Goal: Contribute content: Add original content to the website for others to see

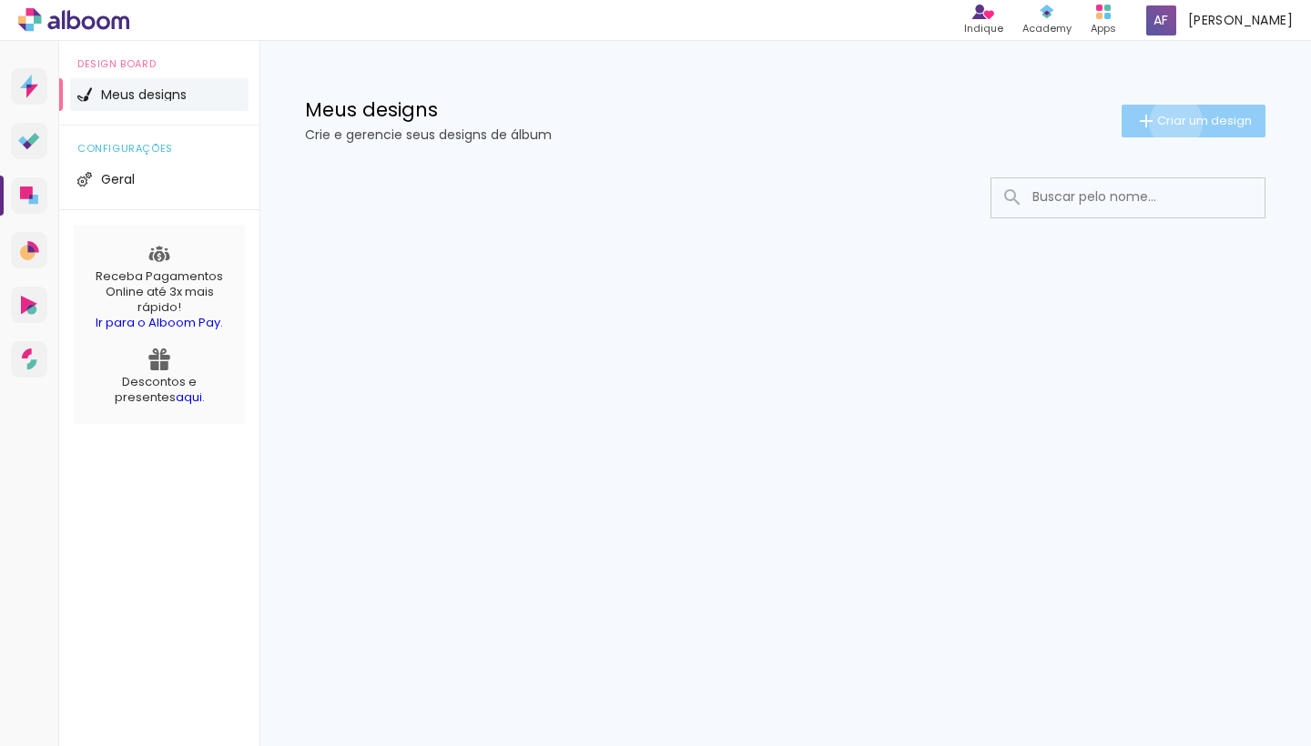
click at [1172, 122] on span "Criar um design" at bounding box center [1204, 121] width 95 height 12
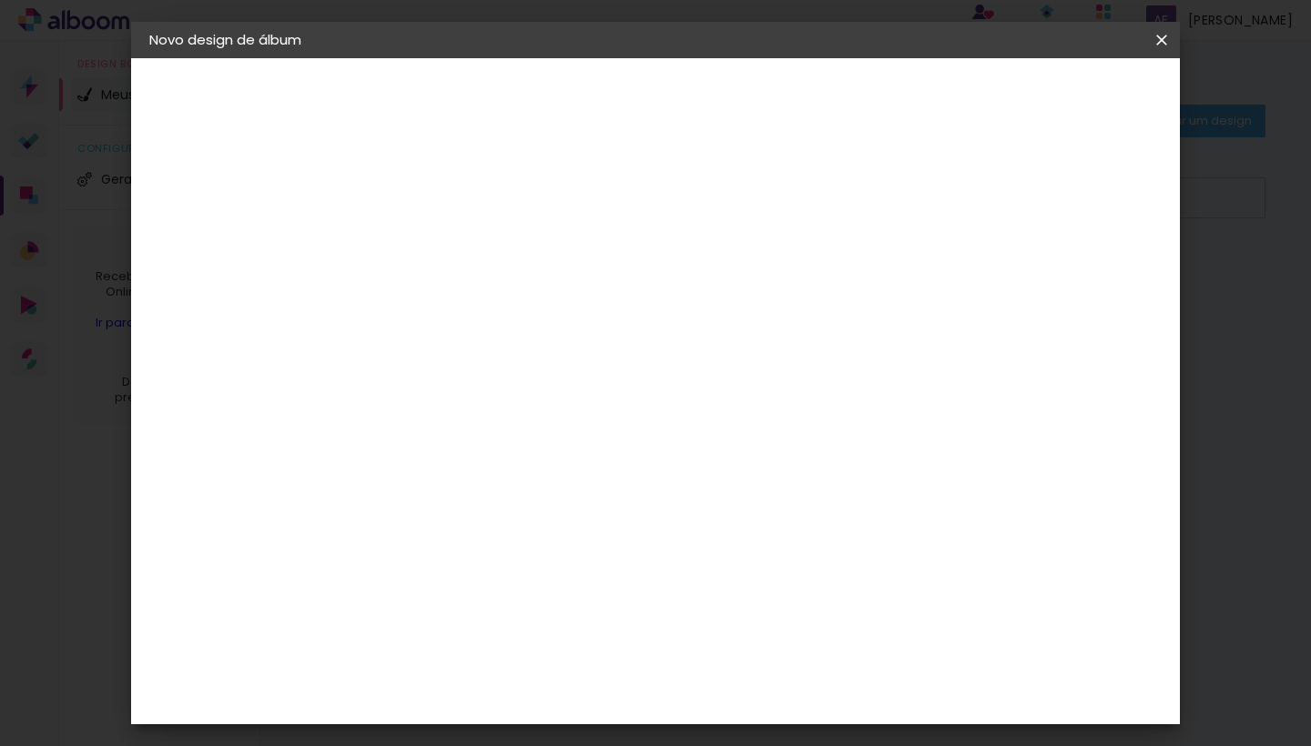
click at [499, 269] on div at bounding box center [447, 245] width 104 height 137
click at [447, 259] on div at bounding box center [447, 260] width 0 height 2
click at [447, 245] on input at bounding box center [447, 244] width 0 height 28
type input "teste"
type paper-input "teste"
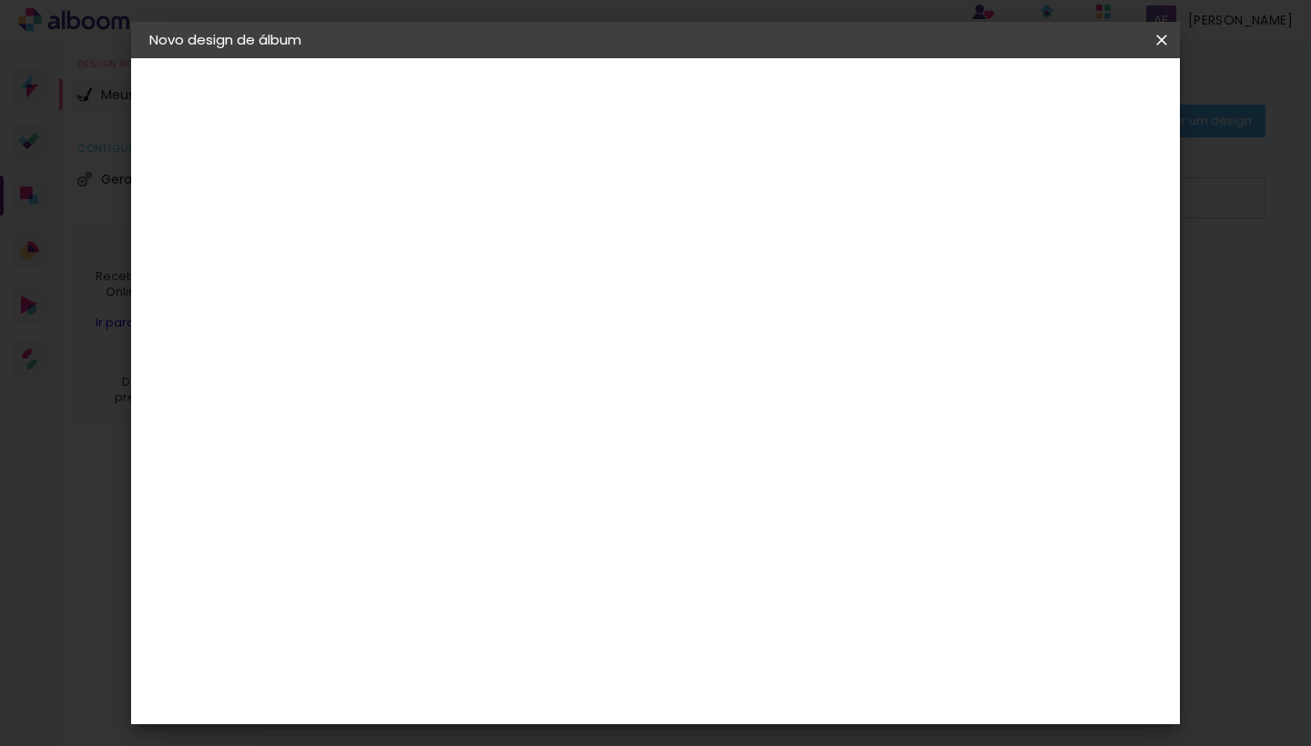
click at [0, 0] on slot "Avançar" at bounding box center [0, 0] width 0 height 0
click at [481, 534] on div "Digipix Pro" at bounding box center [458, 548] width 46 height 29
click at [0, 0] on slot "Tamanho Livre" at bounding box center [0, 0] width 0 height 0
click at [477, 417] on div "3ZERO5" at bounding box center [462, 411] width 55 height 15
click at [479, 475] on div "Ágata" at bounding box center [457, 479] width 44 height 15
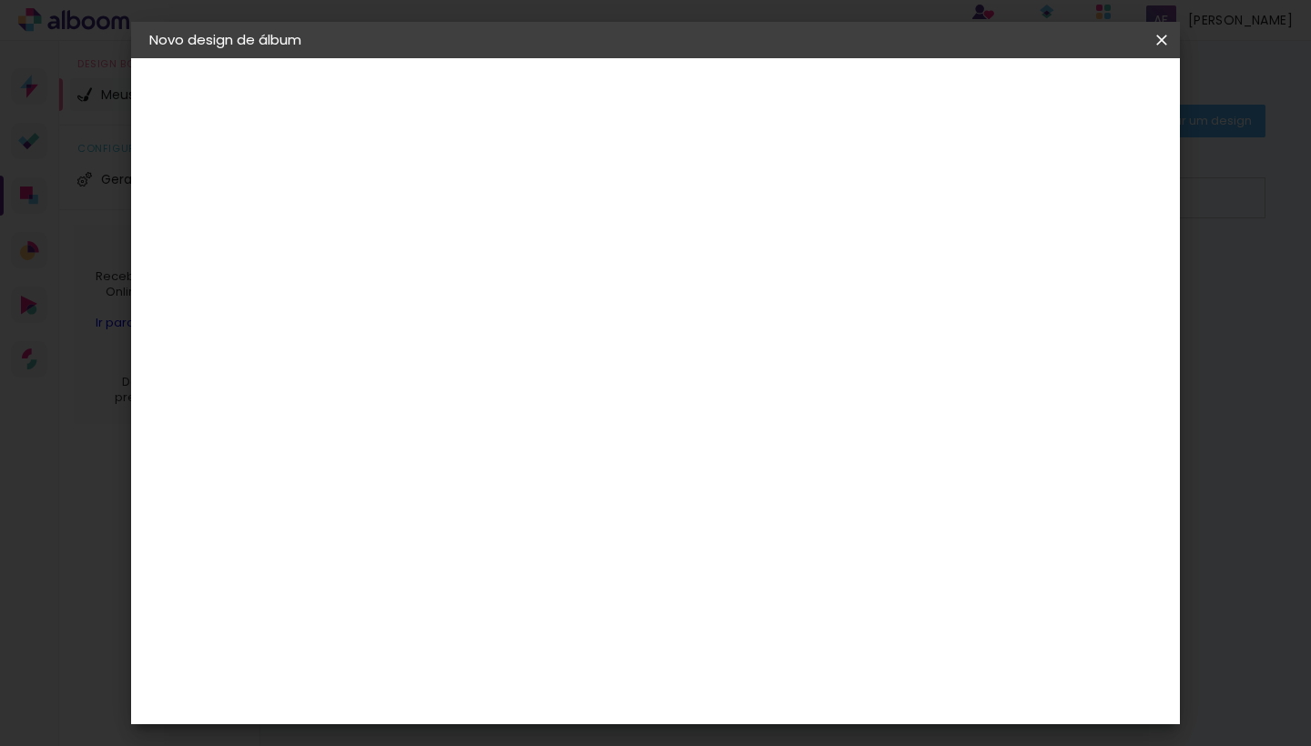
drag, startPoint x: 468, startPoint y: 480, endPoint x: 1131, endPoint y: 169, distance: 731.8
click at [468, 480] on div "Ágata" at bounding box center [457, 479] width 44 height 15
click at [787, 84] on paper-button "Avançar" at bounding box center [742, 96] width 89 height 31
click at [518, 303] on input "text" at bounding box center [482, 317] width 71 height 28
click at [677, 339] on paper-item "Book" at bounding box center [774, 338] width 364 height 36
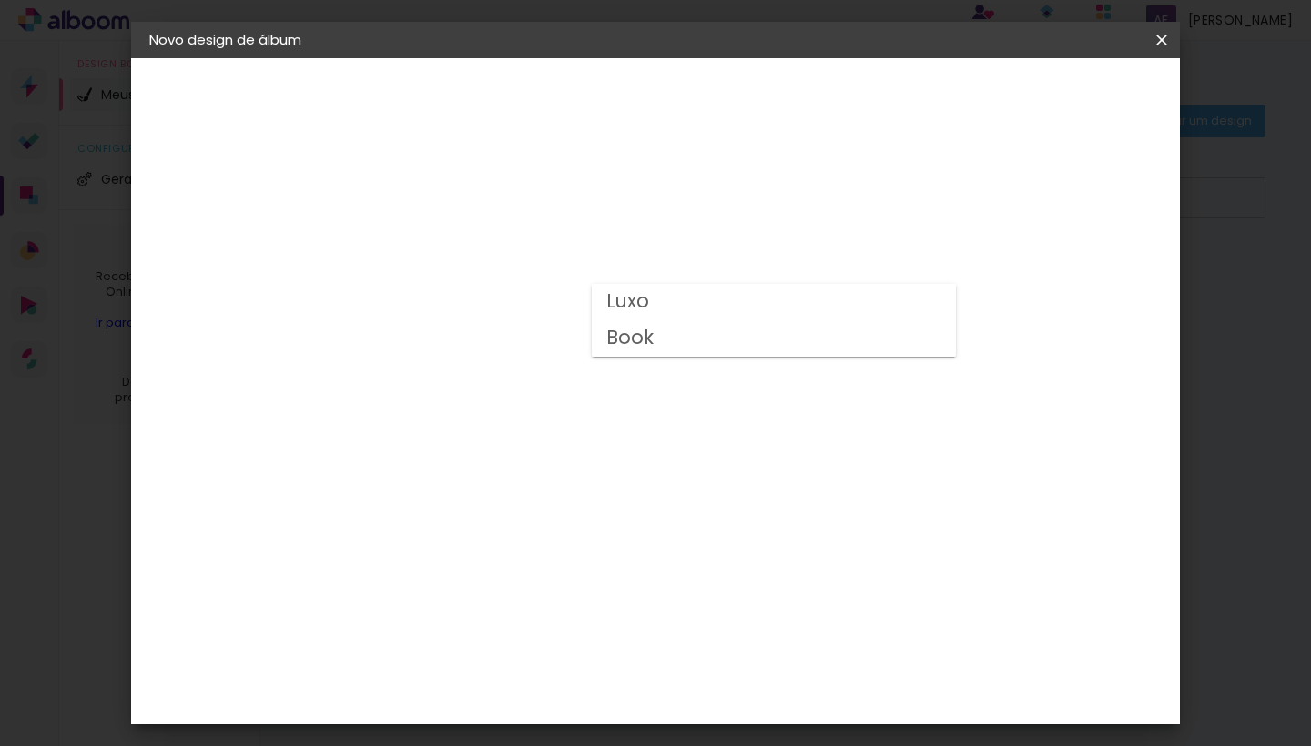
type input "Book"
click at [570, 464] on span "20 × 27" at bounding box center [527, 477] width 85 height 37
click at [0, 0] on slot "Avançar" at bounding box center [0, 0] width 0 height 0
click at [959, 194] on div at bounding box center [950, 196] width 16 height 16
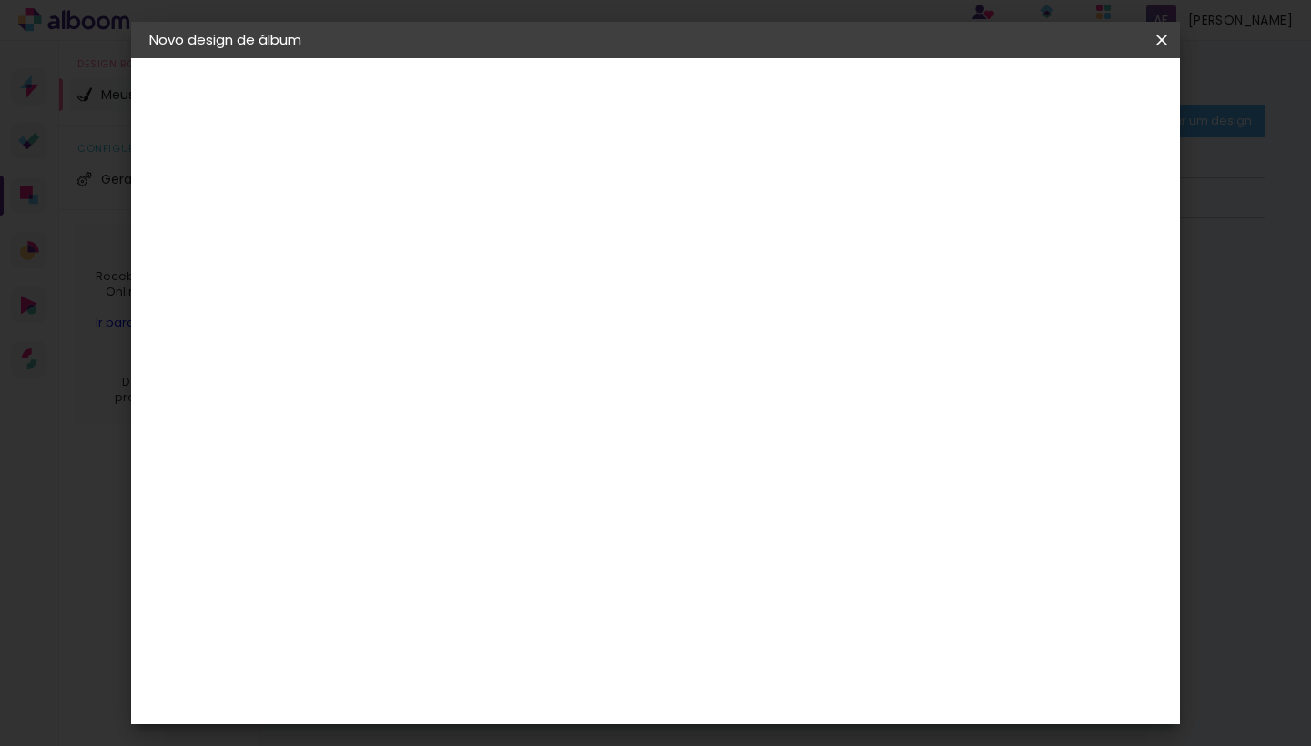
type paper-checkbox "on"
click at [959, 194] on div at bounding box center [950, 196] width 16 height 16
type input "3"
type paper-input "3"
click at [460, 193] on input "3" at bounding box center [432, 196] width 63 height 23
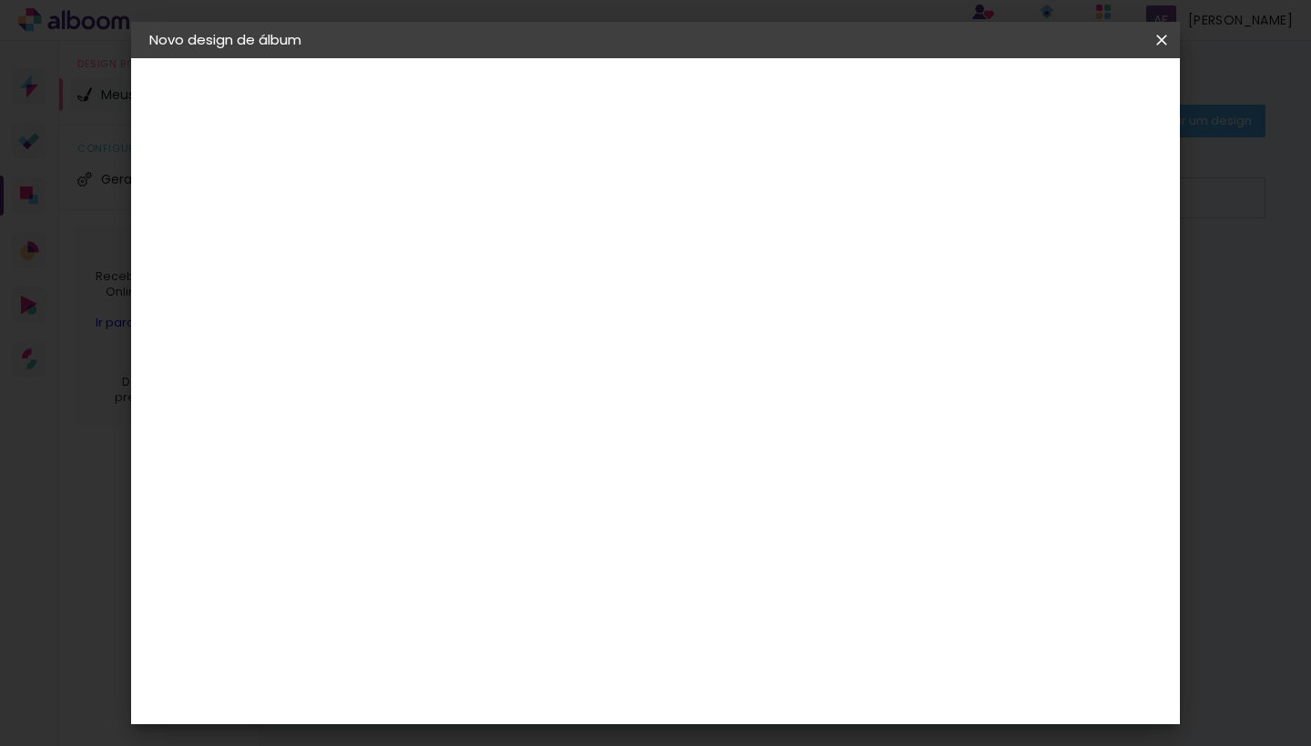
type input "2"
type paper-input "2"
click at [459, 199] on input "2" at bounding box center [432, 196] width 63 height 23
click at [1061, 99] on span "Iniciar design" at bounding box center [1020, 96] width 83 height 13
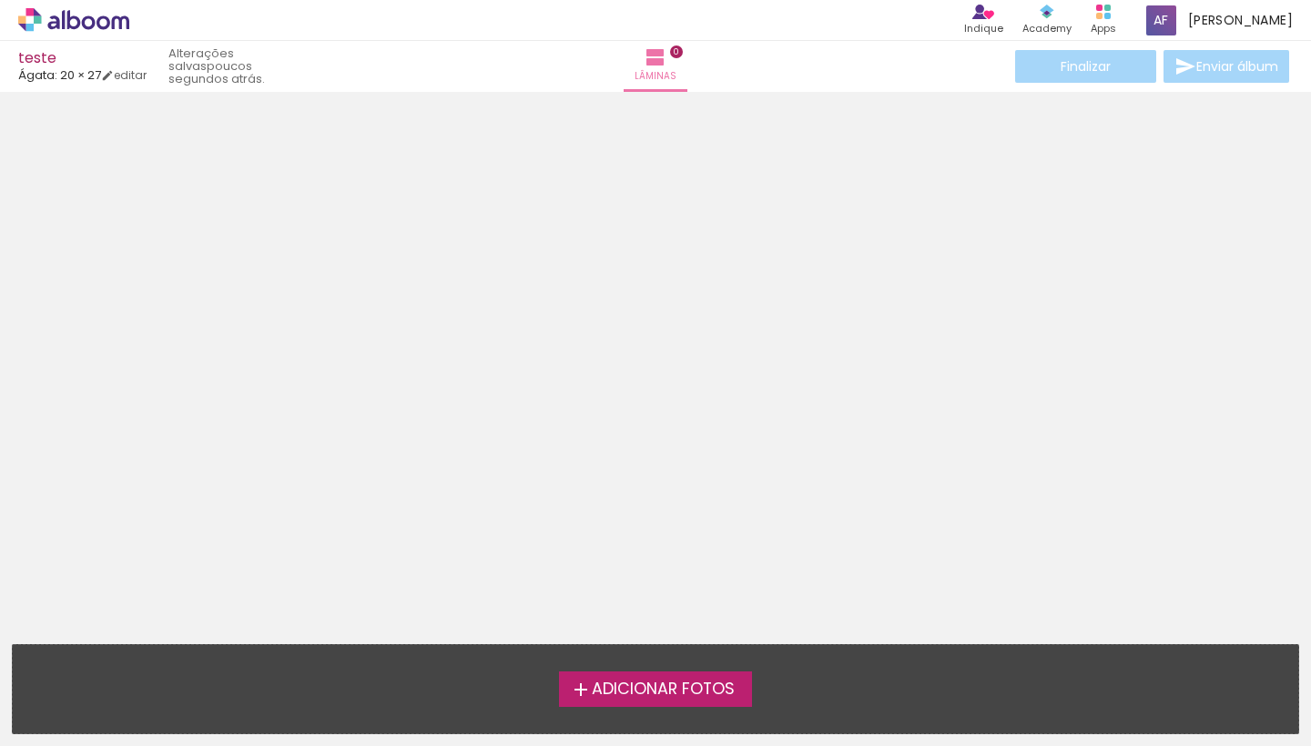
click at [651, 690] on span "Adicionar Fotos" at bounding box center [663, 690] width 143 height 16
click at [0, 0] on input "file" at bounding box center [0, 0] width 0 height 0
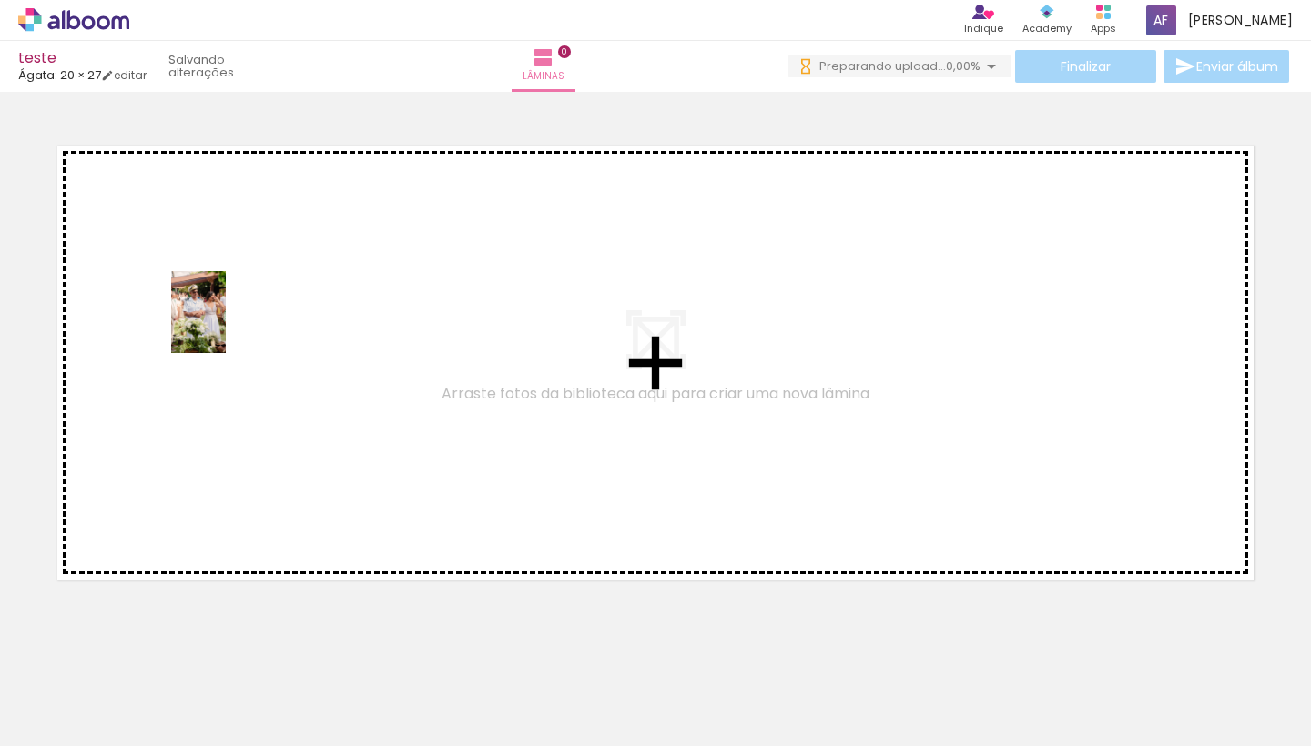
drag, startPoint x: 198, startPoint y: 700, endPoint x: 228, endPoint y: 306, distance: 395.4
click at [228, 306] on quentale-workspace at bounding box center [655, 373] width 1311 height 746
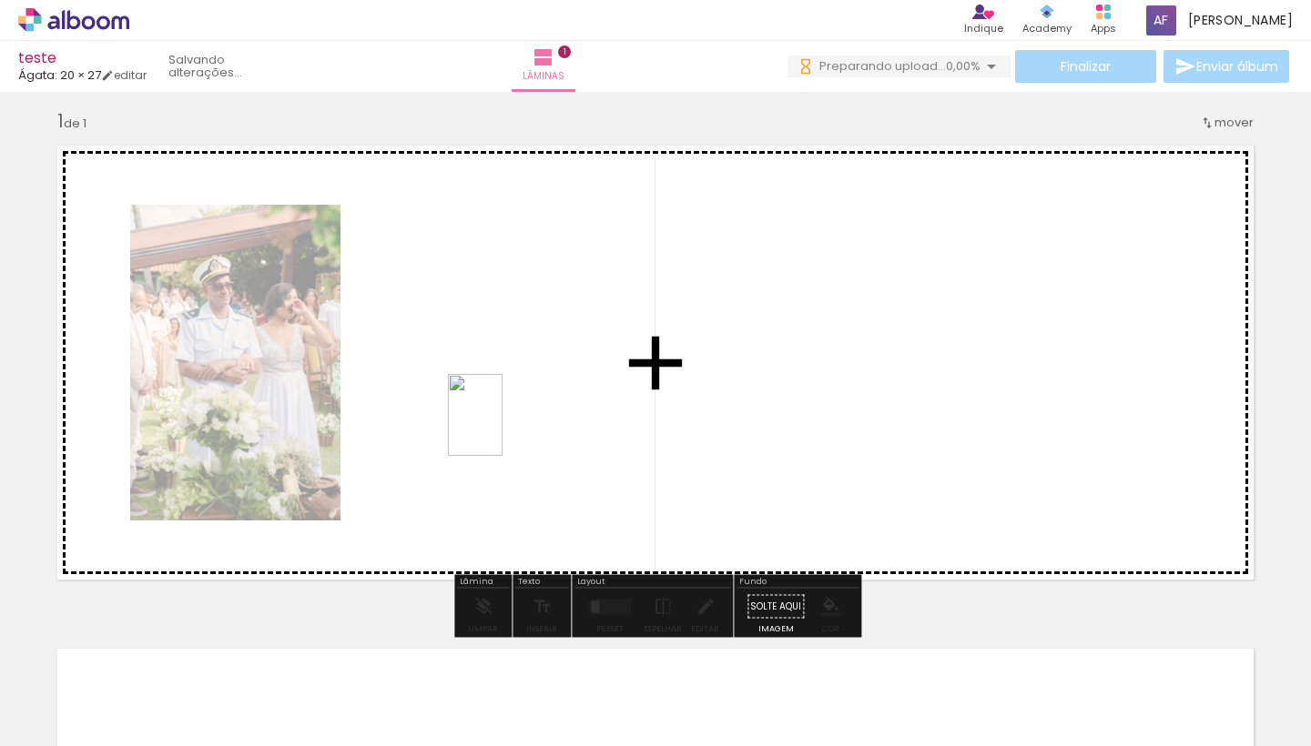
click at [502, 429] on quentale-workspace at bounding box center [655, 373] width 1311 height 746
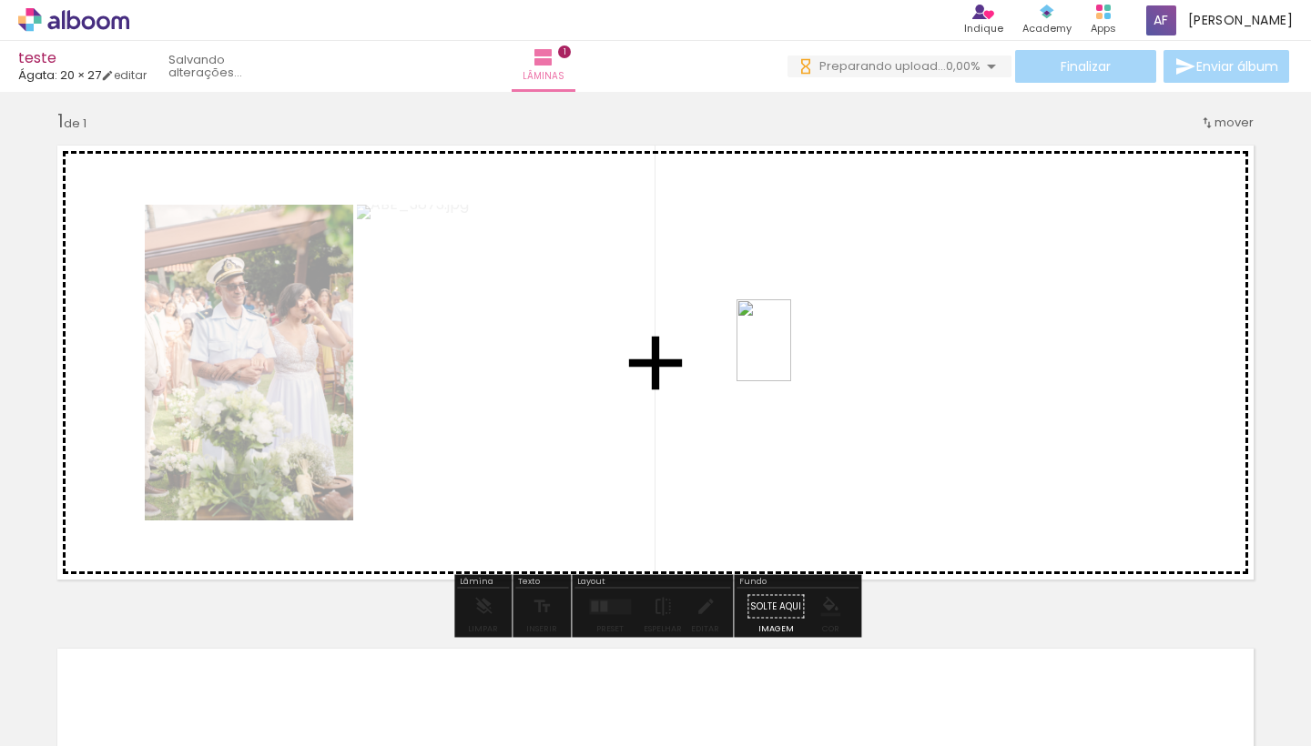
drag, startPoint x: 403, startPoint y: 686, endPoint x: 791, endPoint y: 354, distance: 510.7
click at [791, 354] on quentale-workspace at bounding box center [655, 373] width 1311 height 746
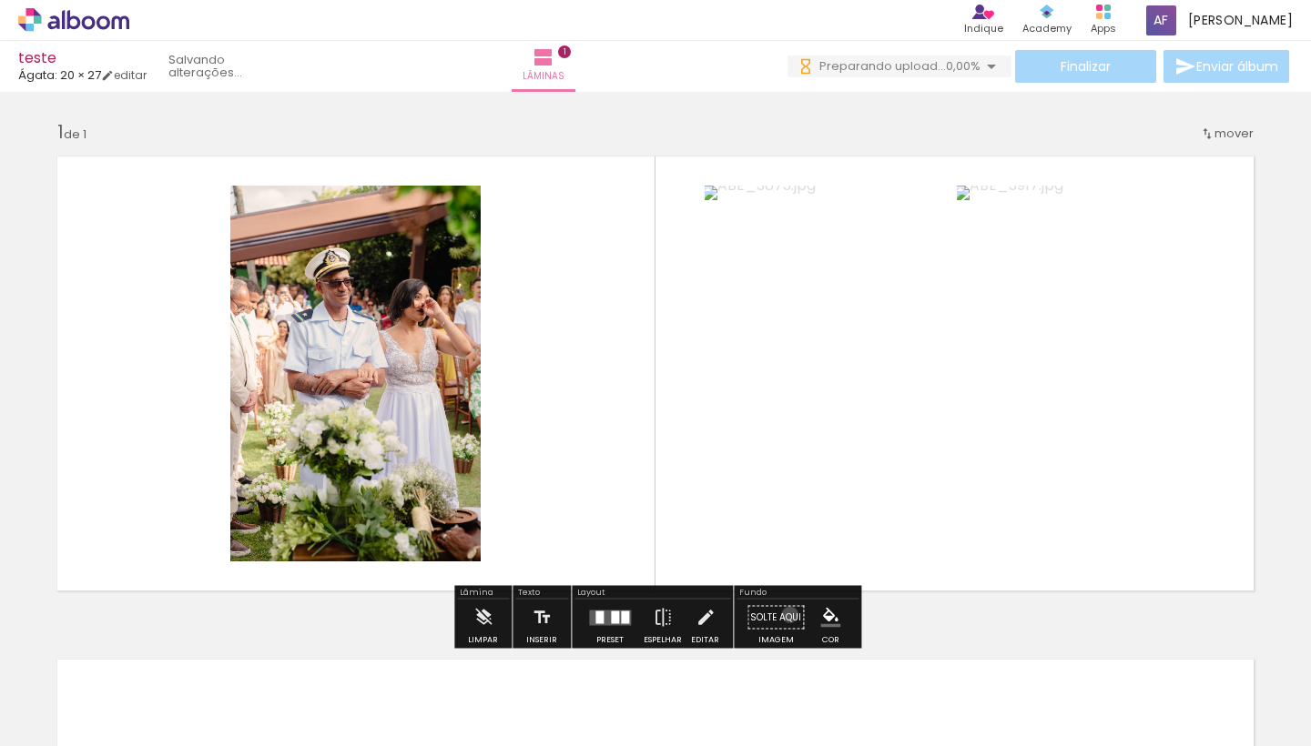
click at [784, 614] on paper-button "Solte aqui Imagem" at bounding box center [776, 623] width 66 height 46
click at [823, 620] on iron-icon "color picker" at bounding box center [830, 618] width 20 height 20
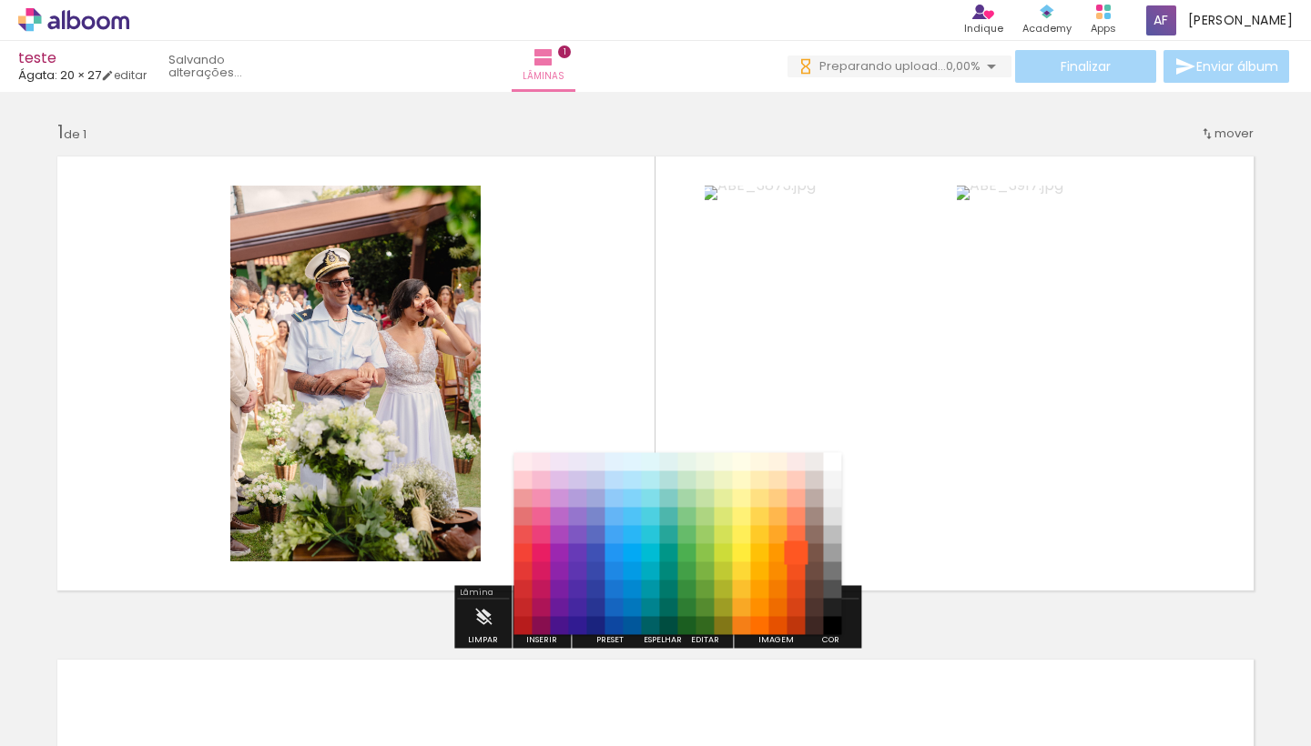
click at [796, 549] on paper-item "#ff5722" at bounding box center [796, 553] width 18 height 18
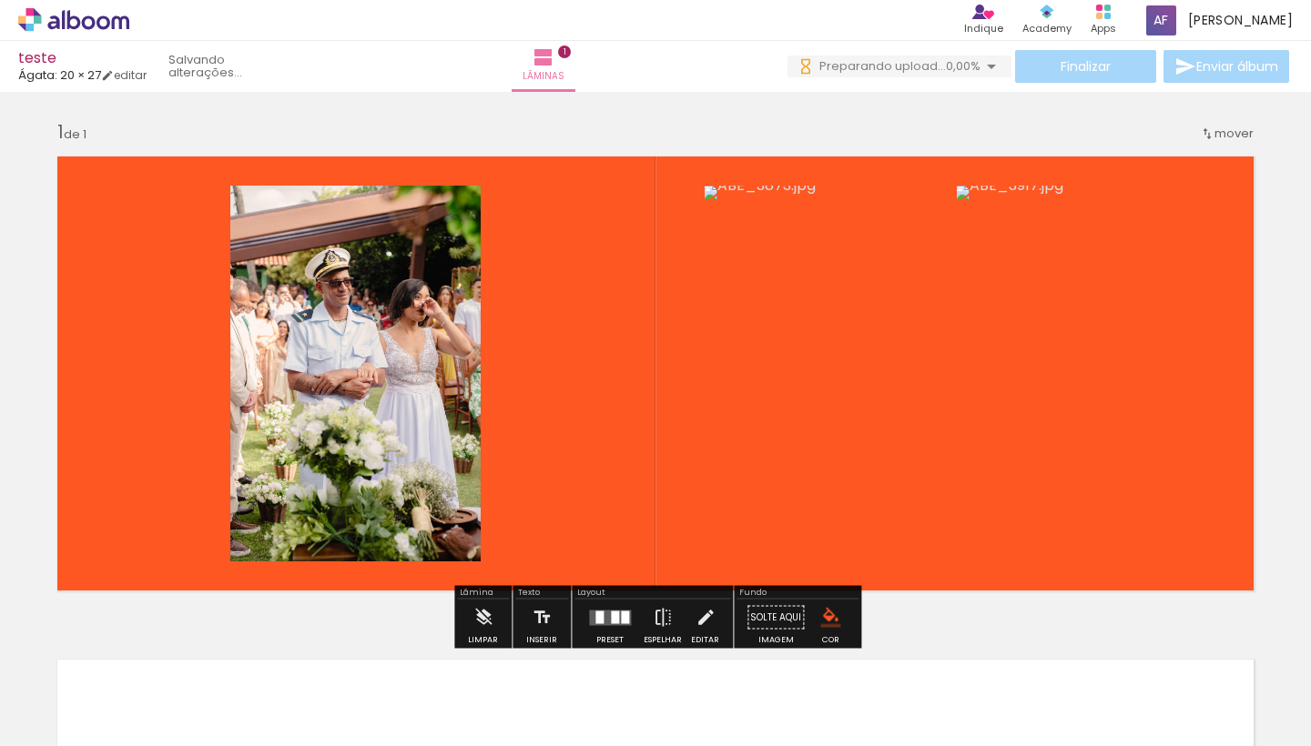
click at [825, 617] on iron-icon "color picker" at bounding box center [830, 618] width 20 height 20
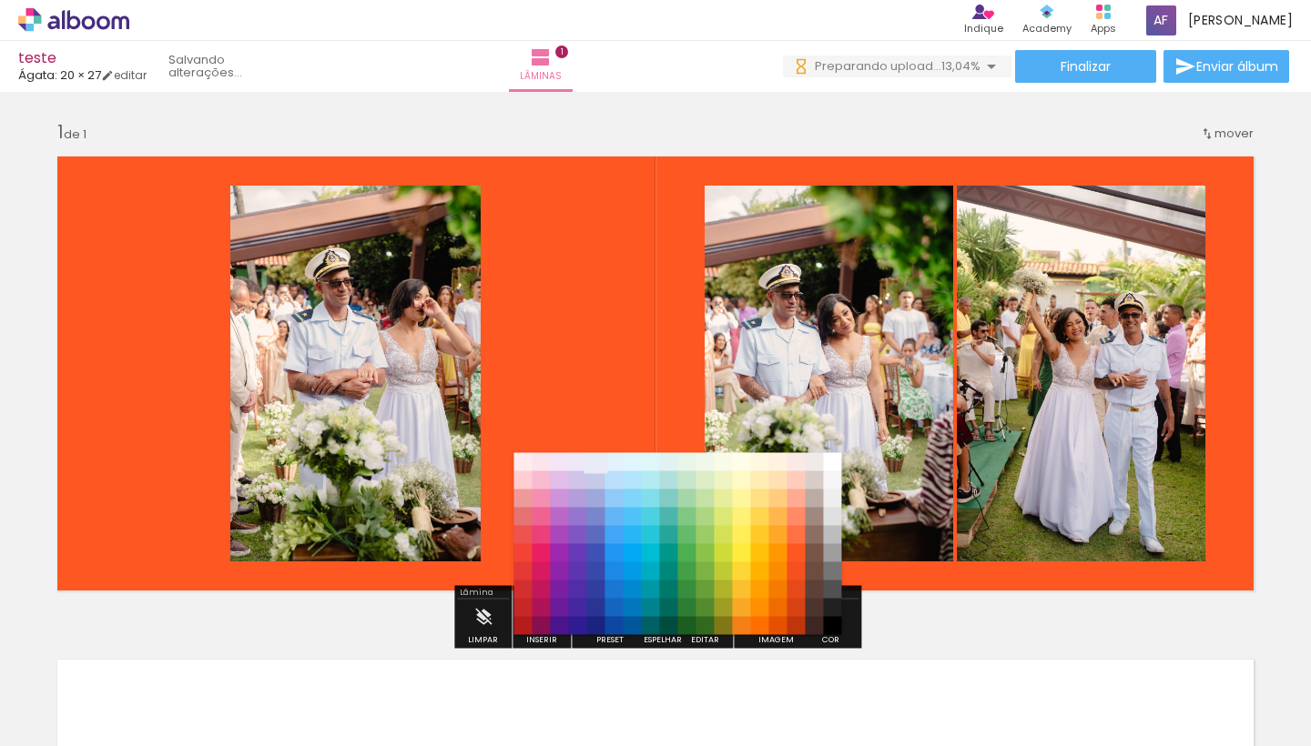
click at [594, 462] on paper-item "#e8eaf6" at bounding box center [596, 462] width 18 height 18
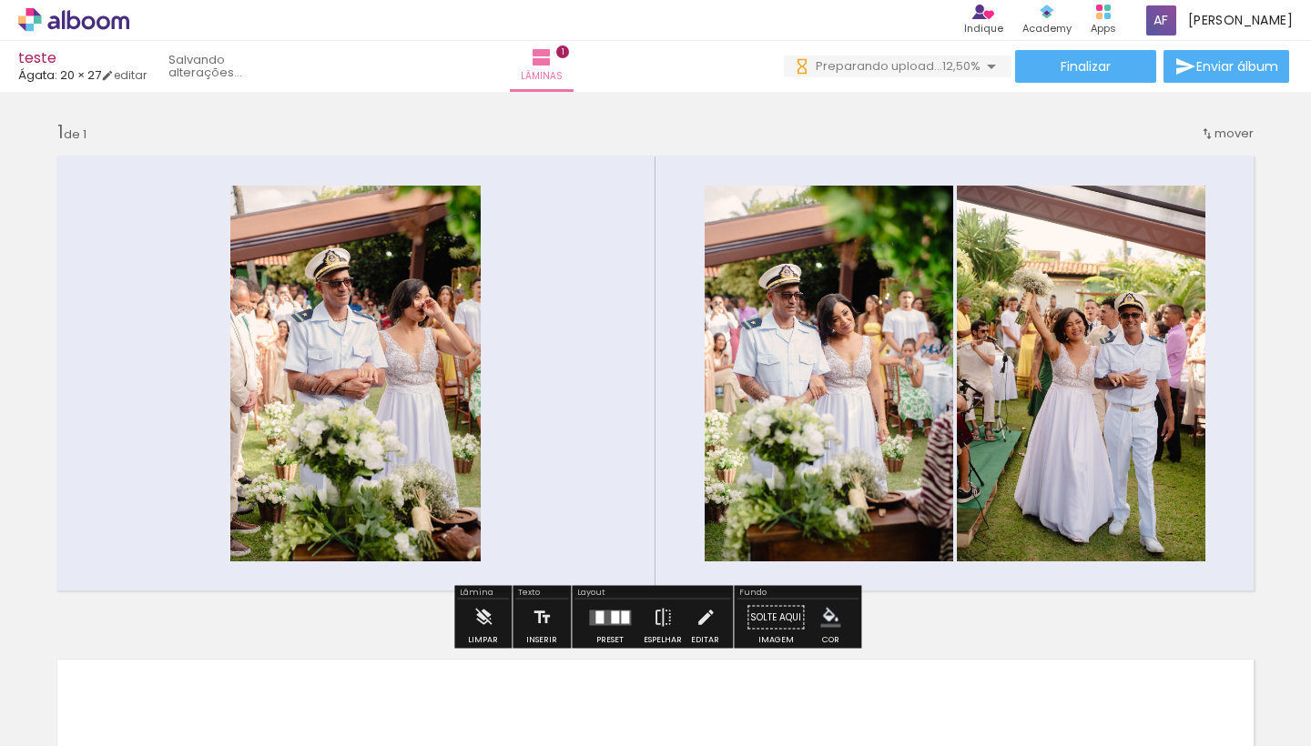
click at [825, 612] on iron-icon "color picker" at bounding box center [830, 618] width 20 height 20
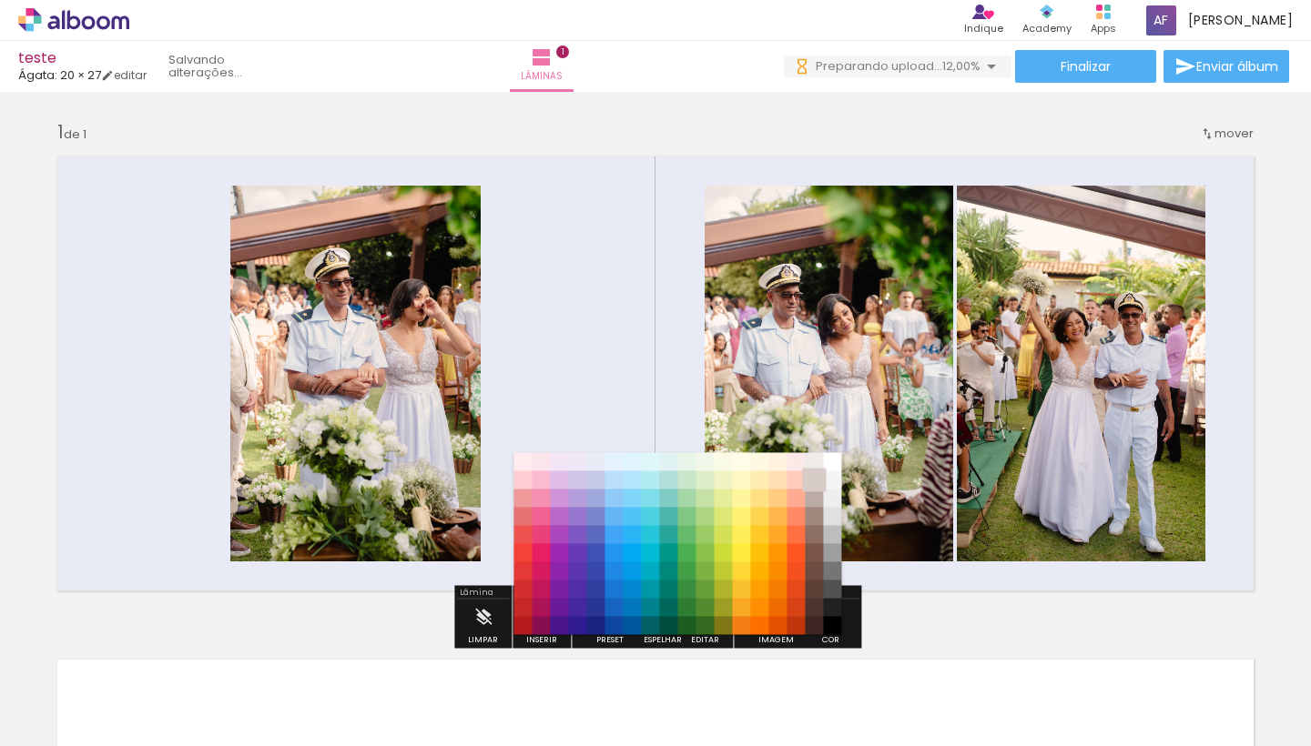
click at [813, 473] on paper-item "#d7ccc8" at bounding box center [815, 481] width 18 height 18
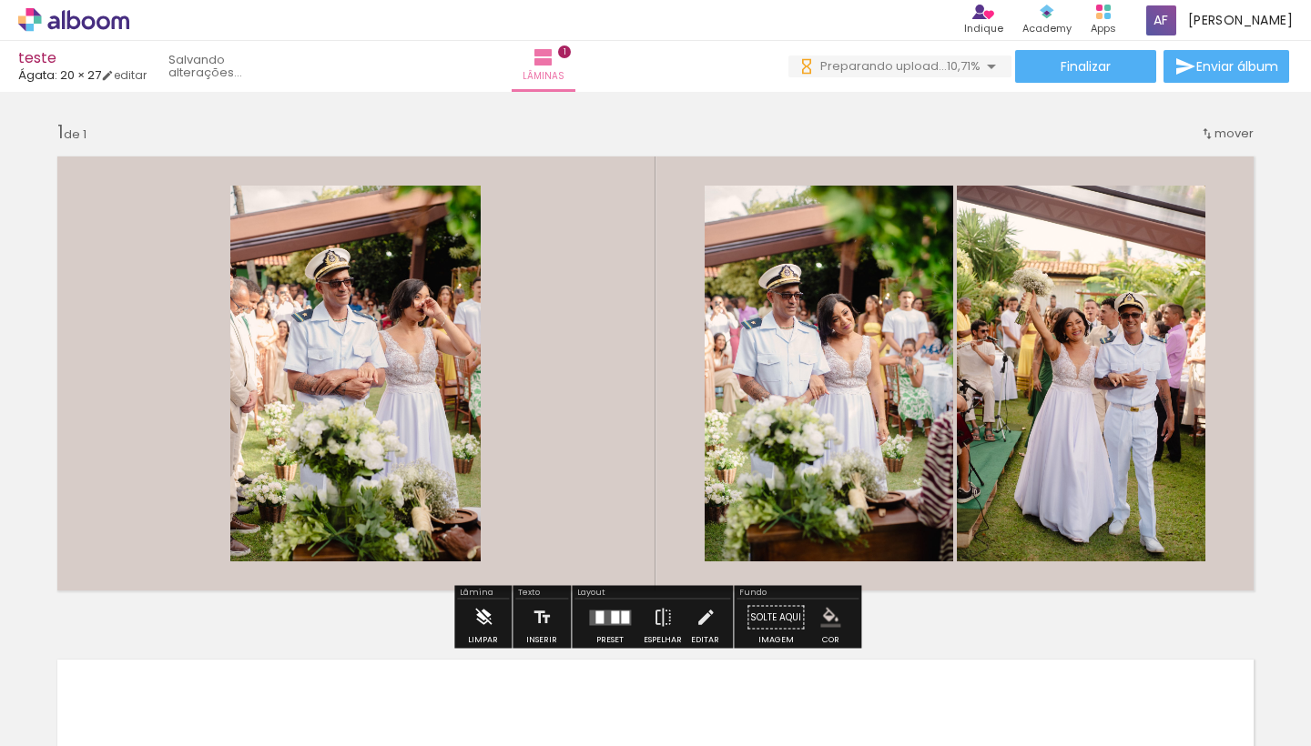
click at [482, 614] on iron-icon at bounding box center [483, 618] width 20 height 36
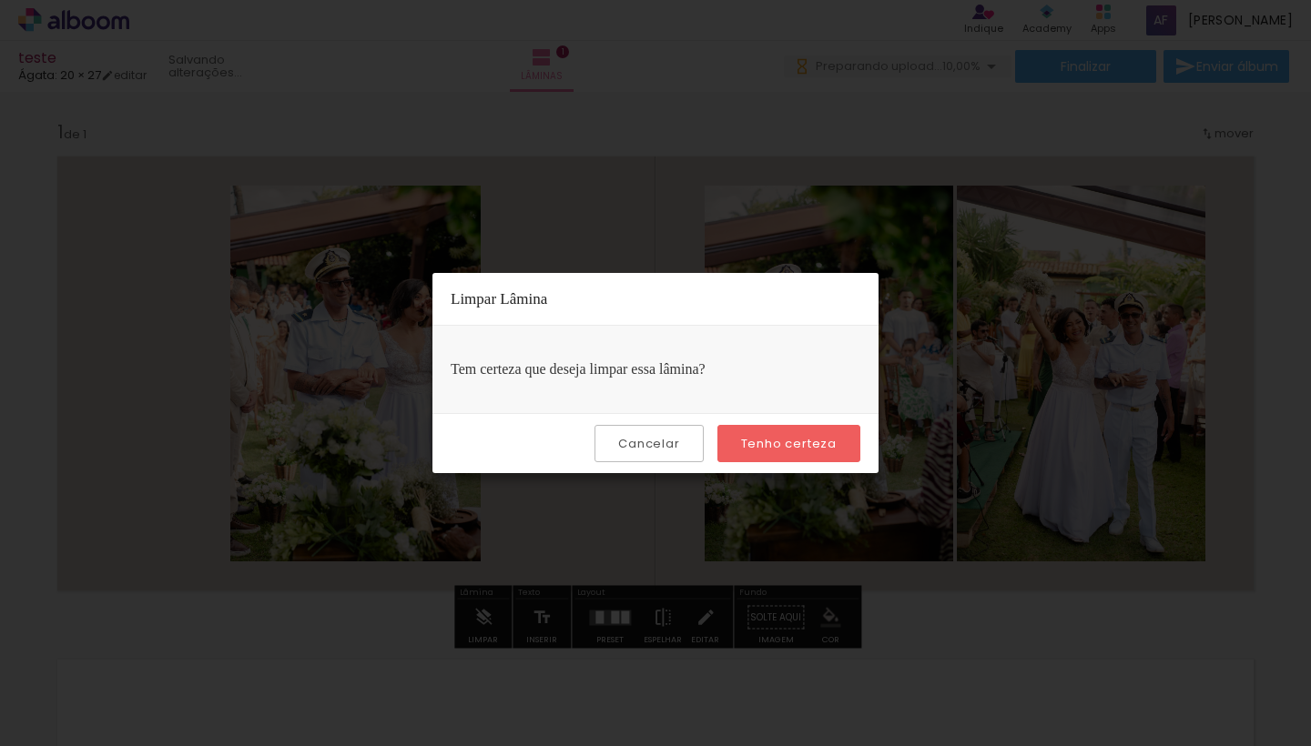
click at [0, 0] on slot "Cancelar" at bounding box center [0, 0] width 0 height 0
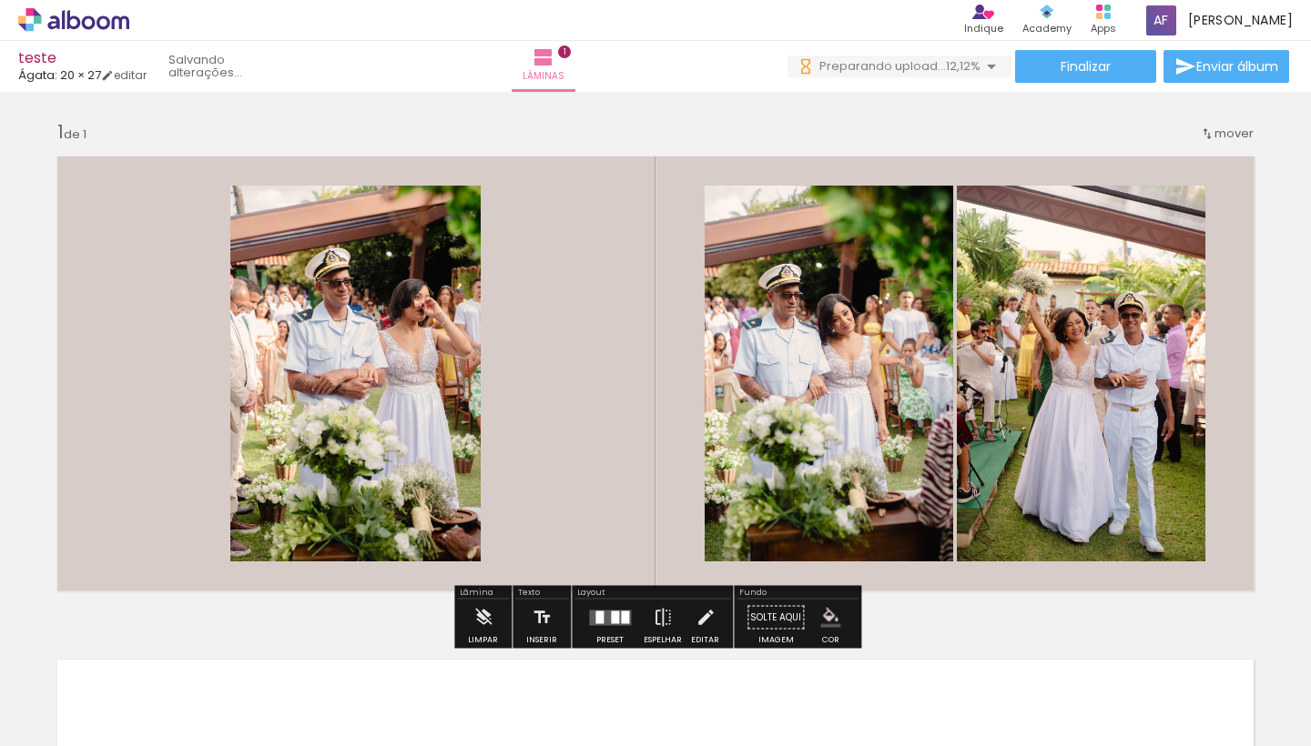
click at [621, 616] on div at bounding box center [625, 617] width 8 height 13
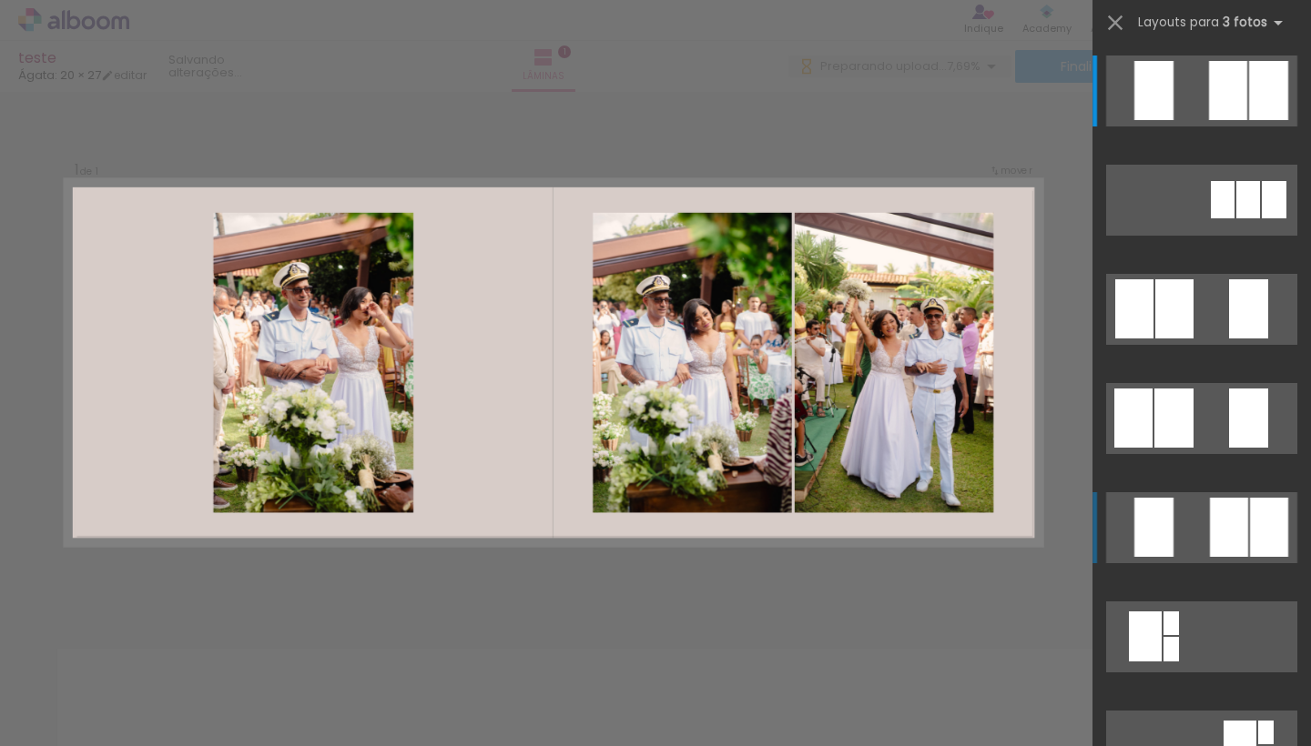
click at [1231, 520] on div at bounding box center [1229, 527] width 38 height 59
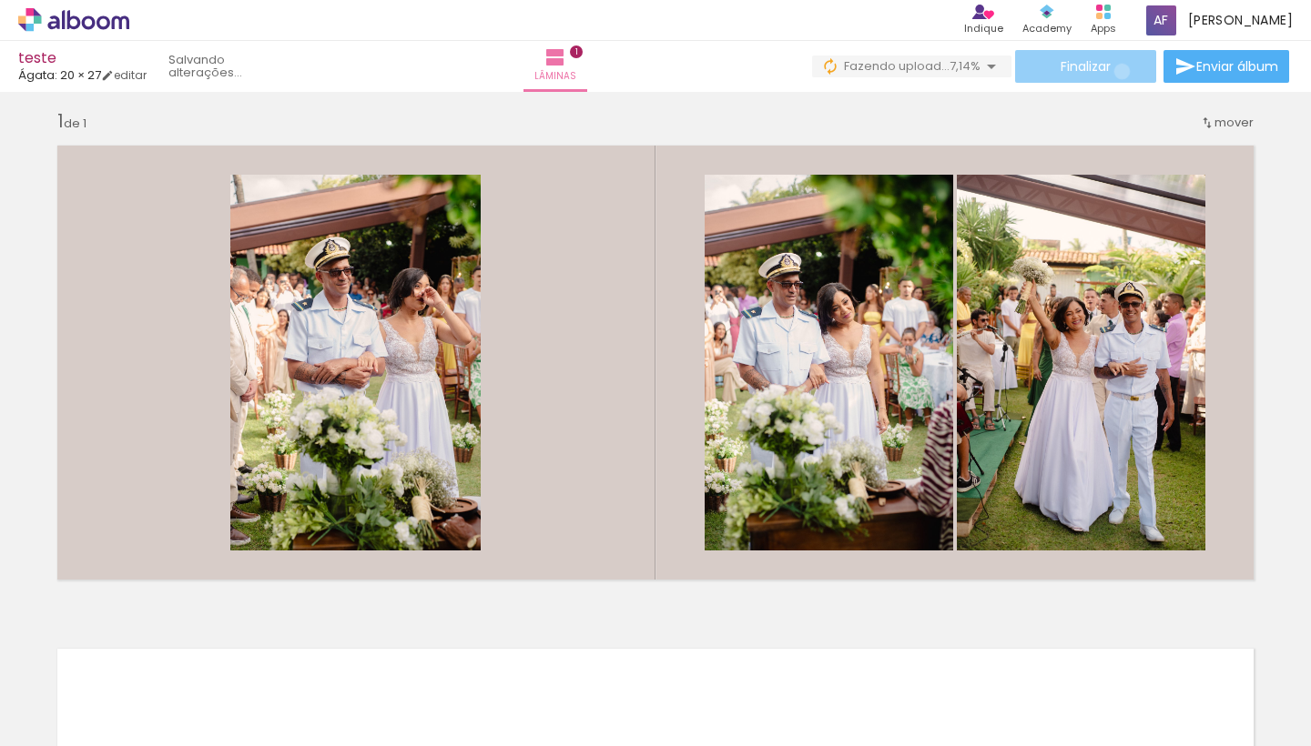
click at [1115, 71] on paper-button "Finalizar" at bounding box center [1085, 66] width 141 height 33
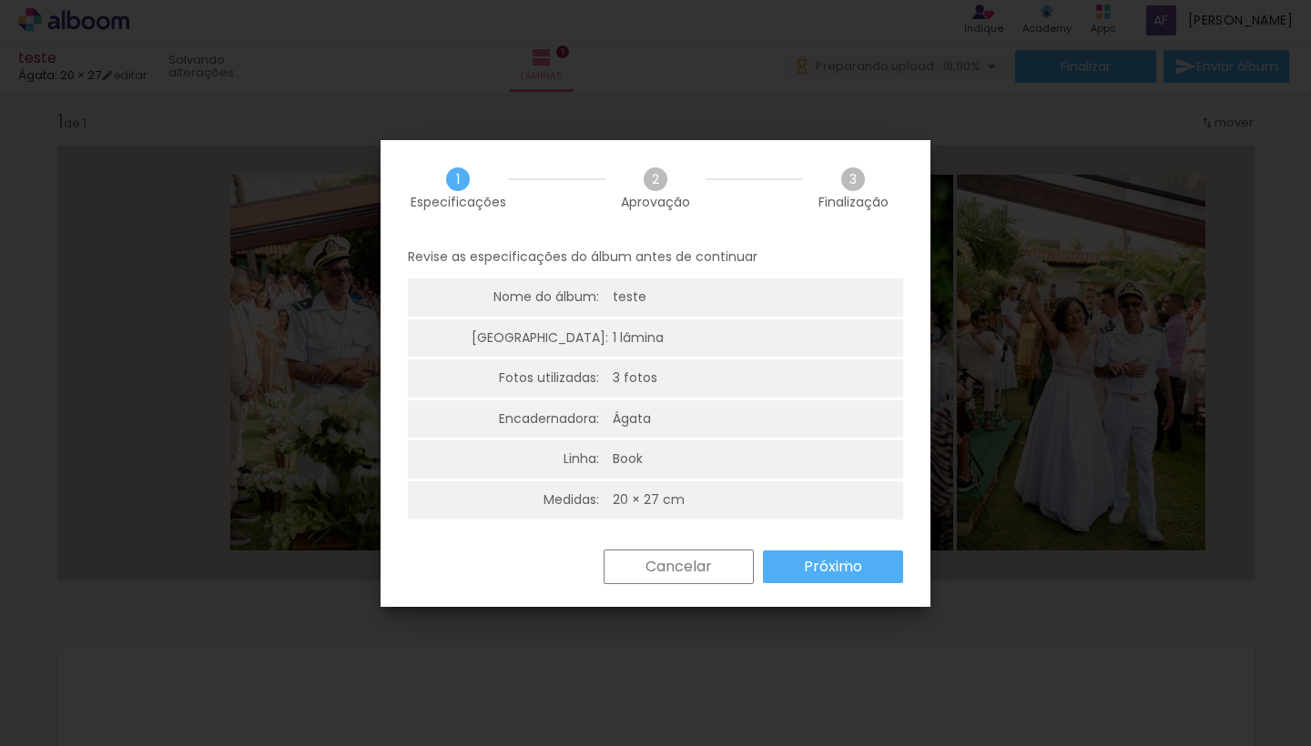
click at [0, 0] on slot "Próximo" at bounding box center [0, 0] width 0 height 0
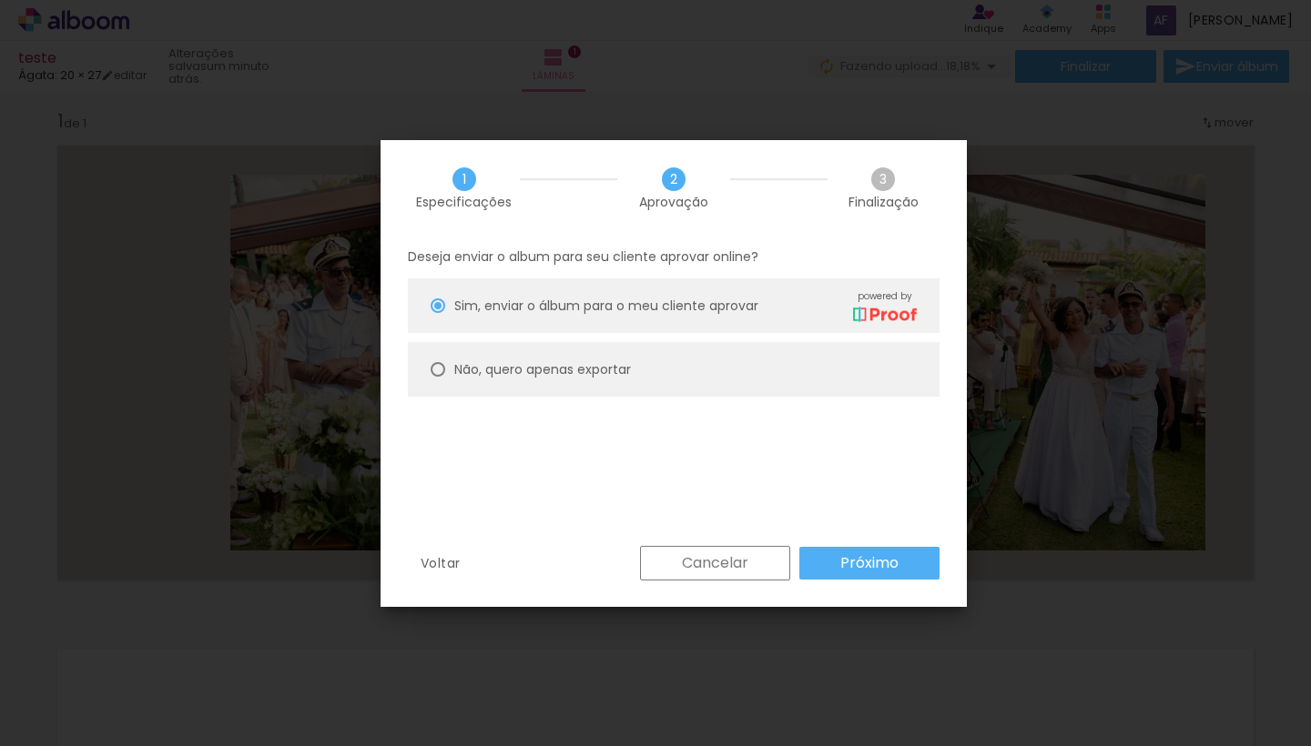
click at [446, 367] on paper-radio-button "Não, quero apenas exportar" at bounding box center [674, 369] width 532 height 55
type paper-radio-button "on"
click at [0, 0] on slot "Próximo" at bounding box center [0, 0] width 0 height 0
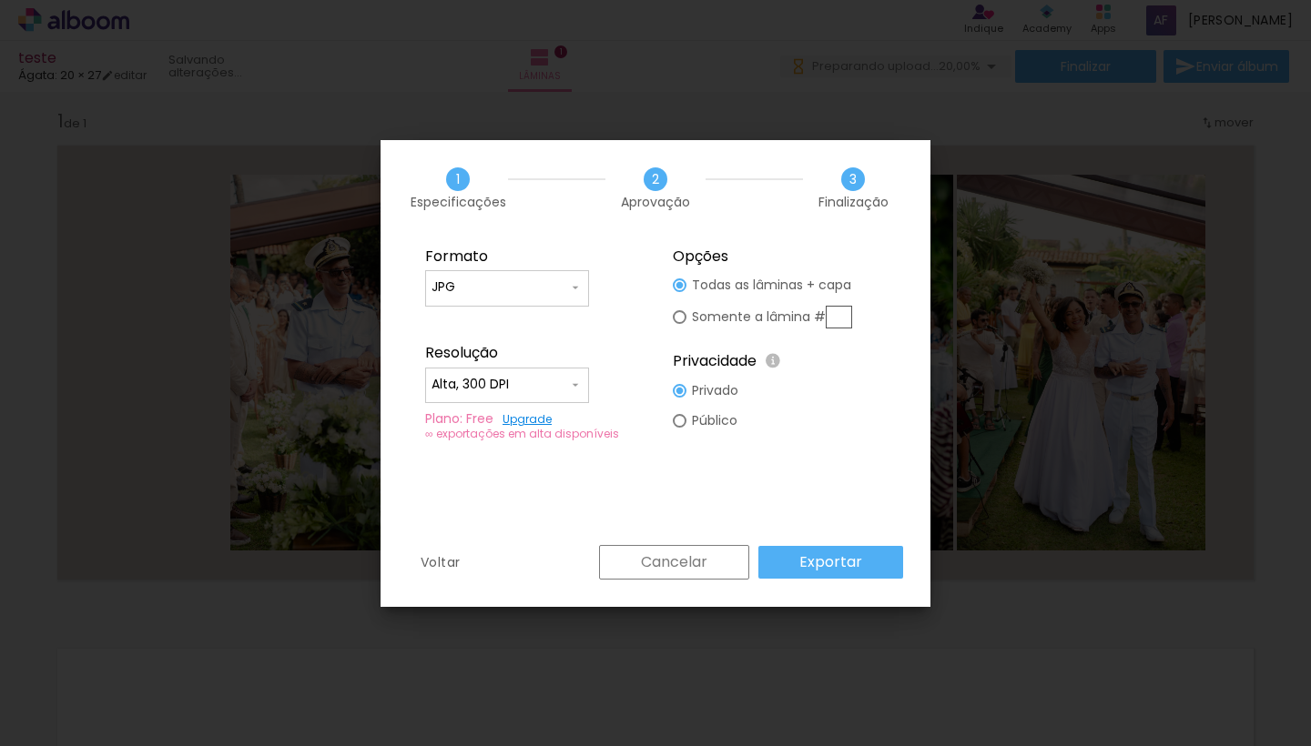
type input "Alta, 300 DPI"
click at [0, 0] on slot "Exportar" at bounding box center [0, 0] width 0 height 0
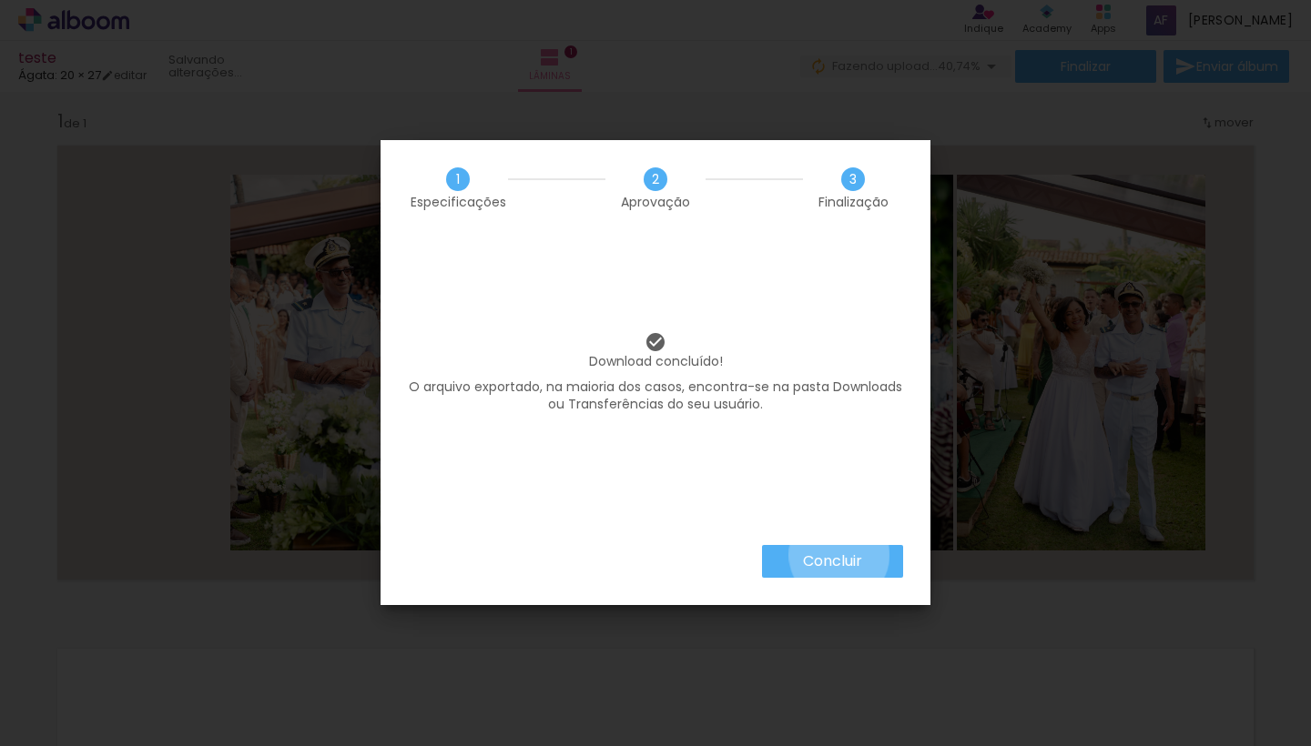
click at [0, 0] on slot "Concluir" at bounding box center [0, 0] width 0 height 0
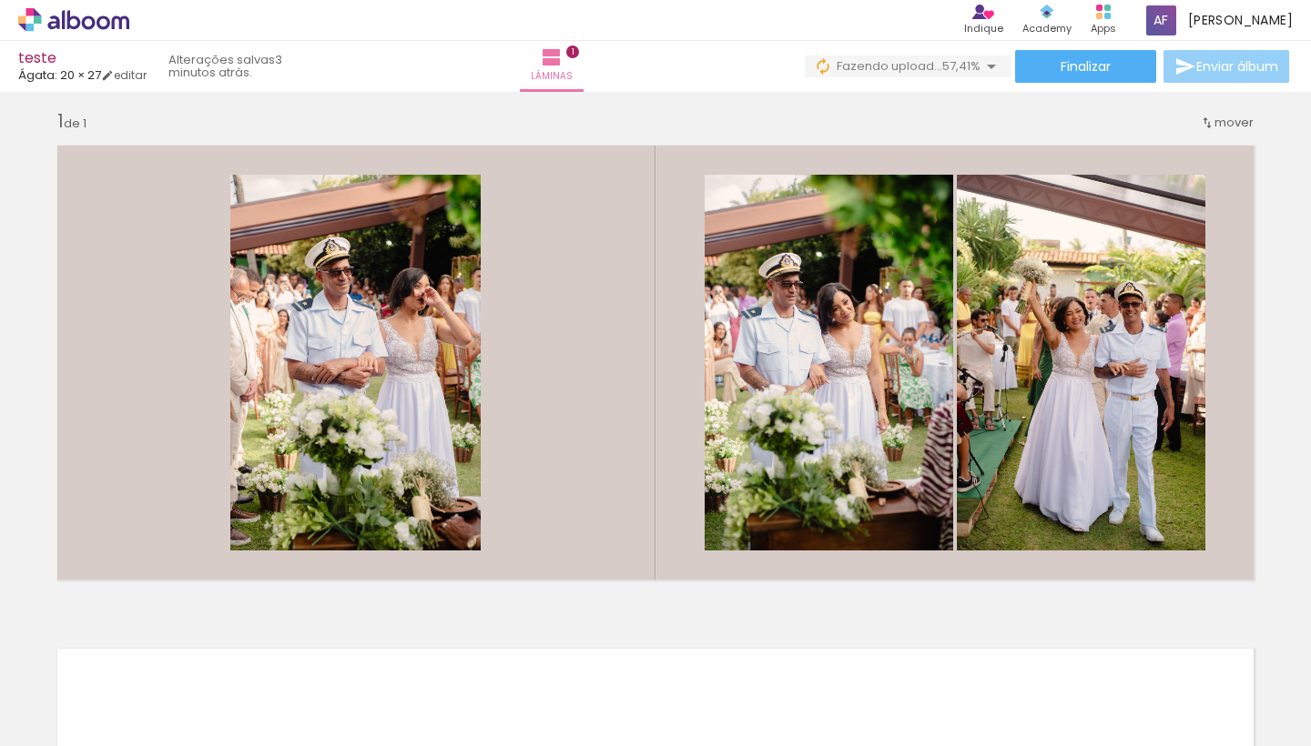
click at [1214, 65] on span "Enviar álbum" at bounding box center [1237, 66] width 82 height 13
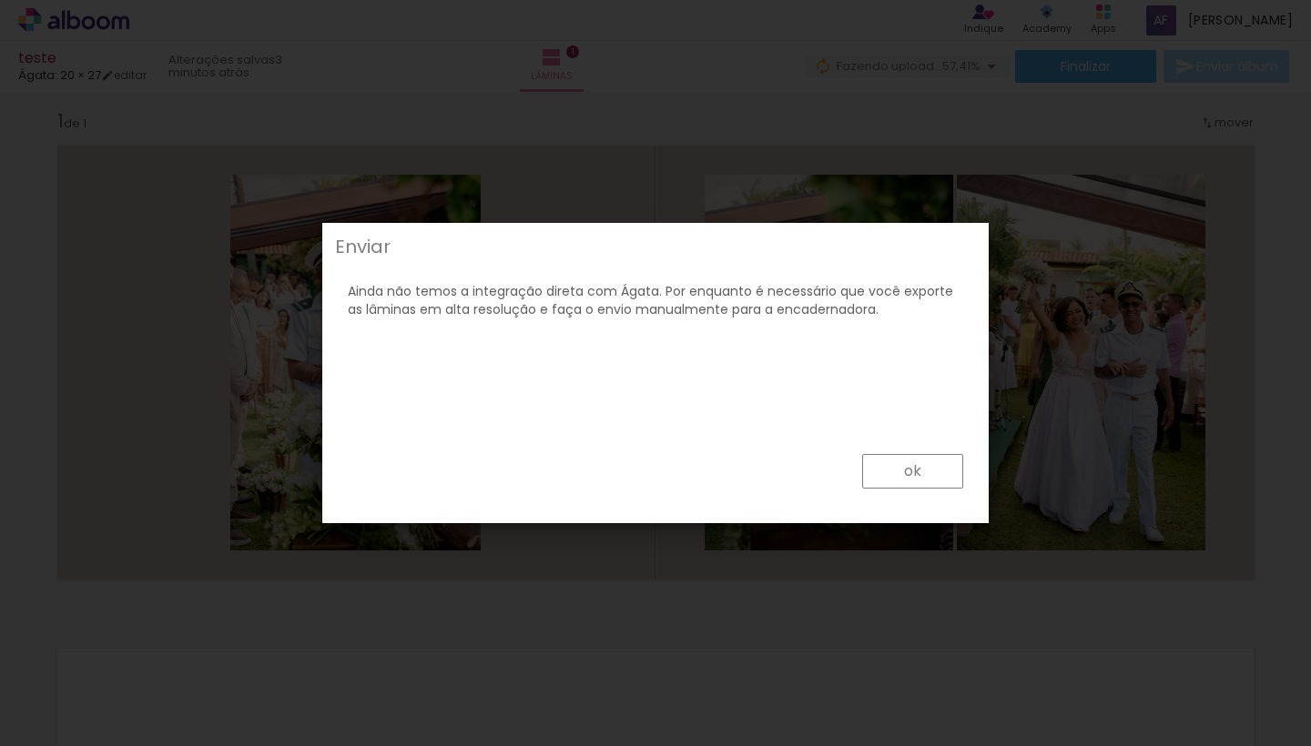
click at [893, 472] on paper-button "ok" at bounding box center [912, 471] width 101 height 35
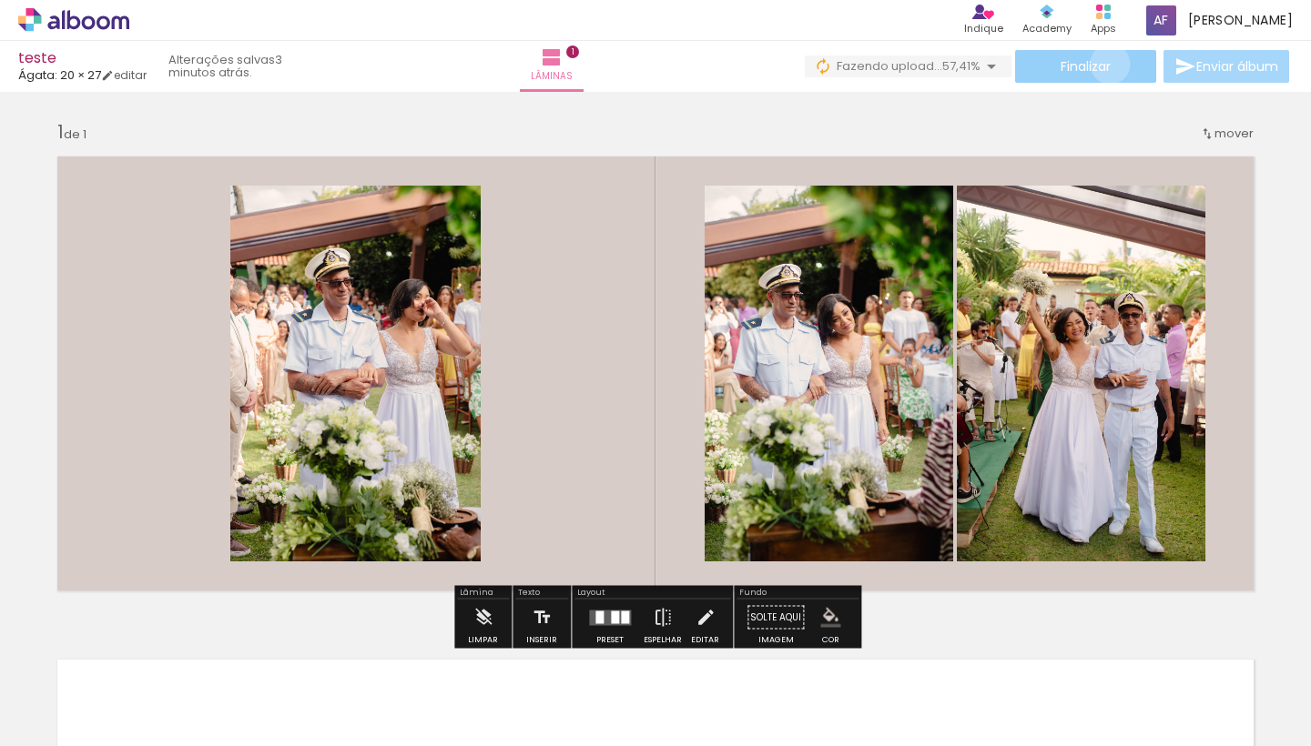
click at [1103, 64] on span "Finalizar" at bounding box center [1085, 66] width 50 height 13
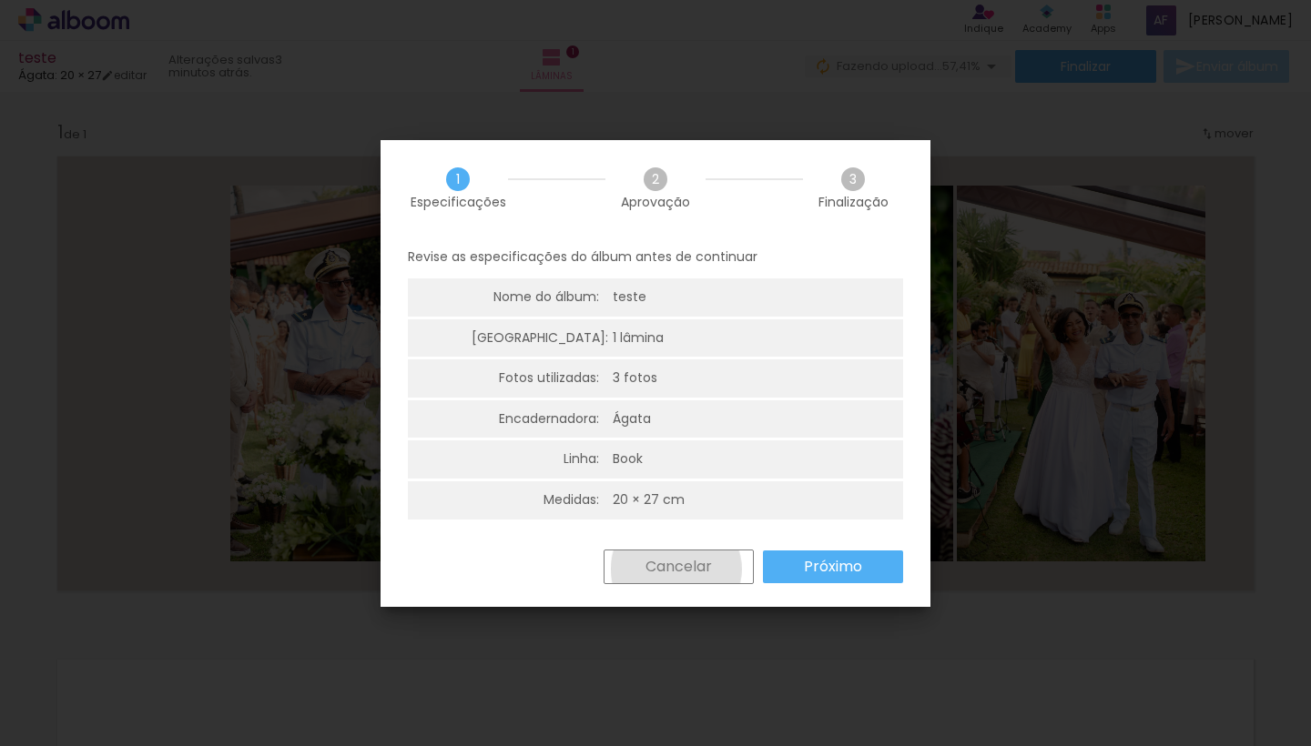
click at [0, 0] on slot "Cancelar" at bounding box center [0, 0] width 0 height 0
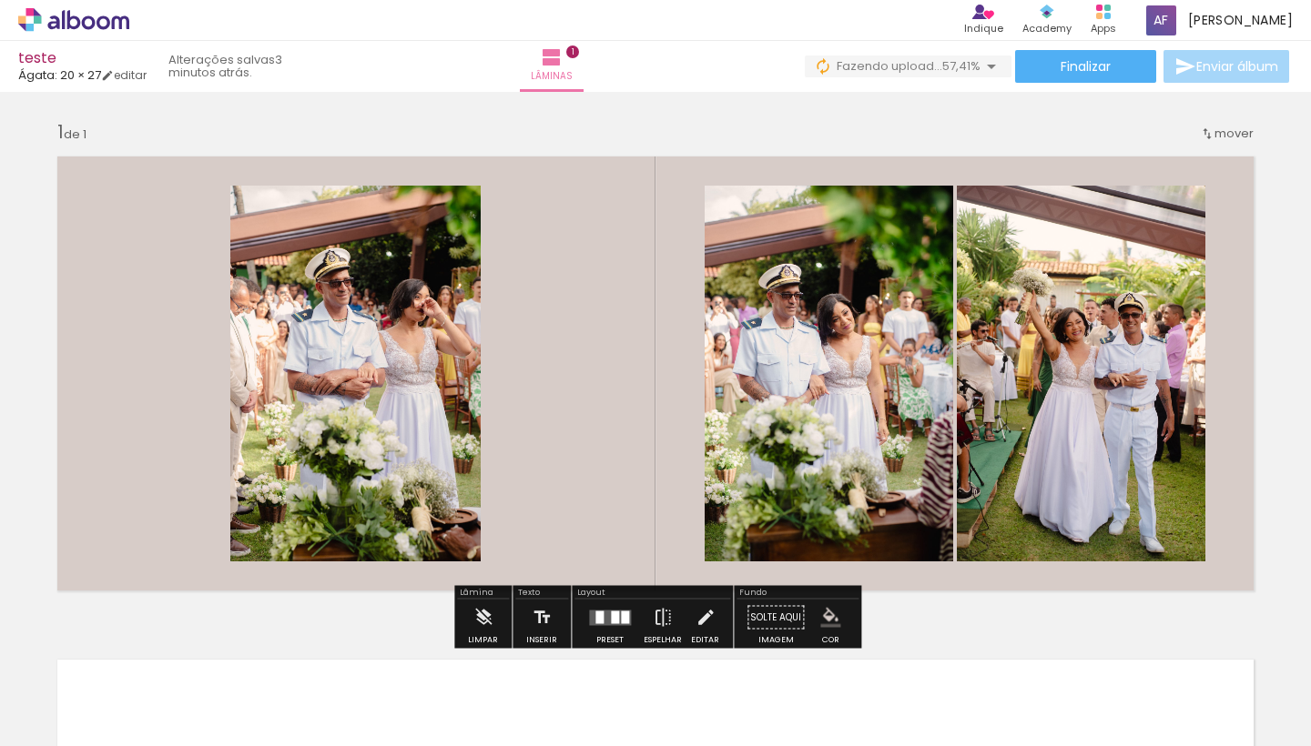
click at [75, 23] on icon at bounding box center [73, 20] width 111 height 24
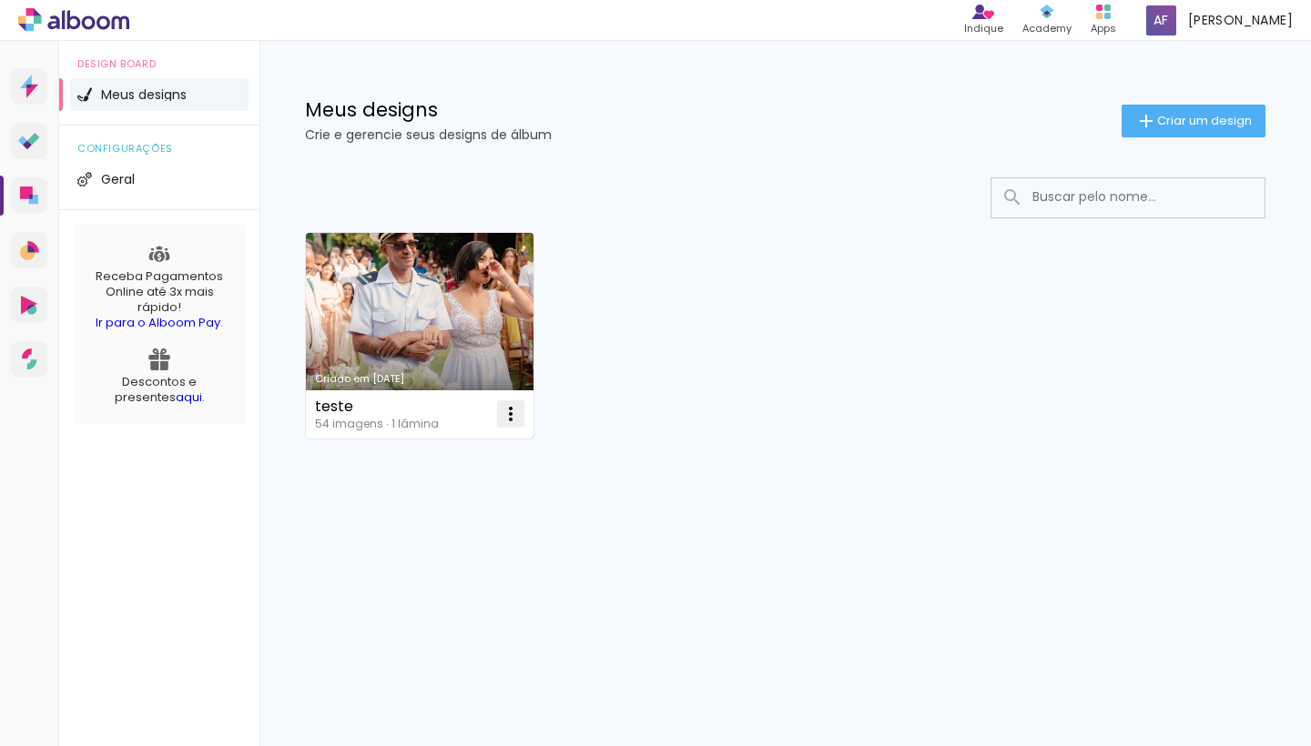
click at [520, 411] on iron-icon at bounding box center [511, 414] width 22 height 22
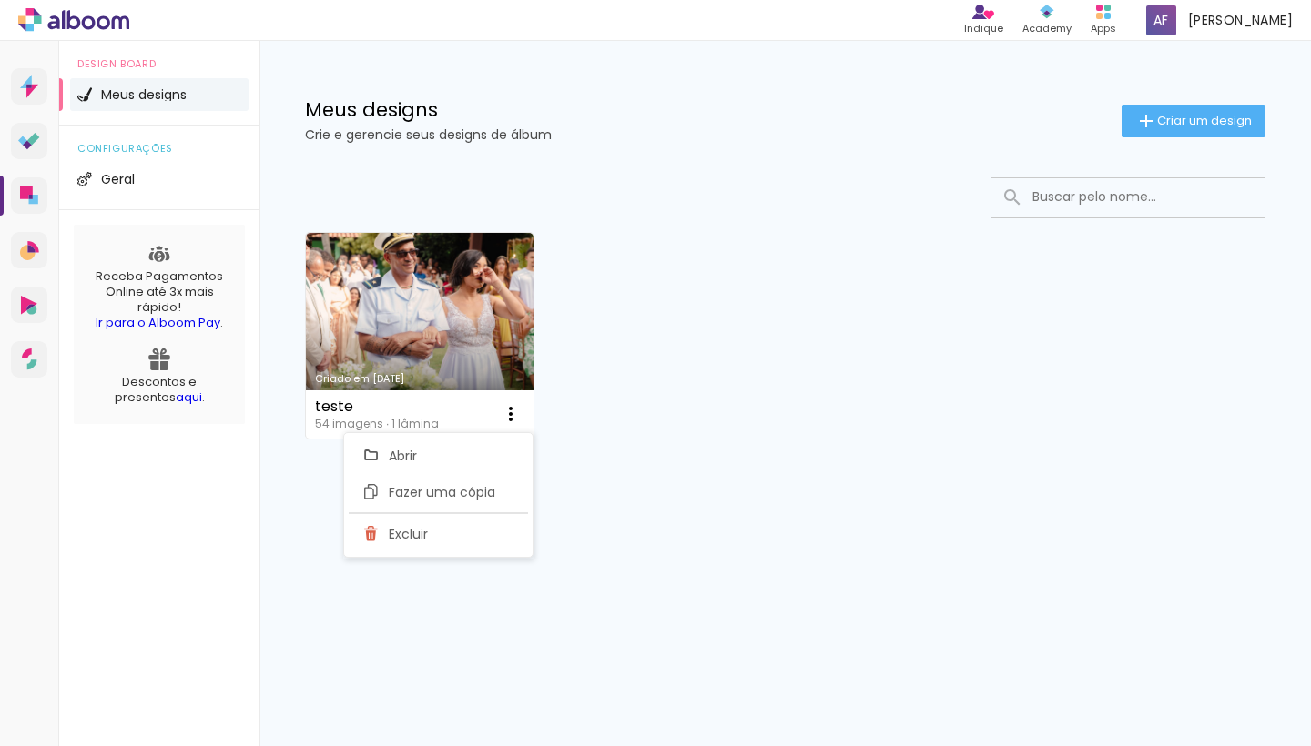
drag, startPoint x: 757, startPoint y: 231, endPoint x: 666, endPoint y: 246, distance: 92.2
click at [757, 231] on div "Criado em [DATE] teste 54 imagens ∙ 1 lâmina Abrir Fazer uma cópia Excluir" at bounding box center [785, 335] width 977 height 222
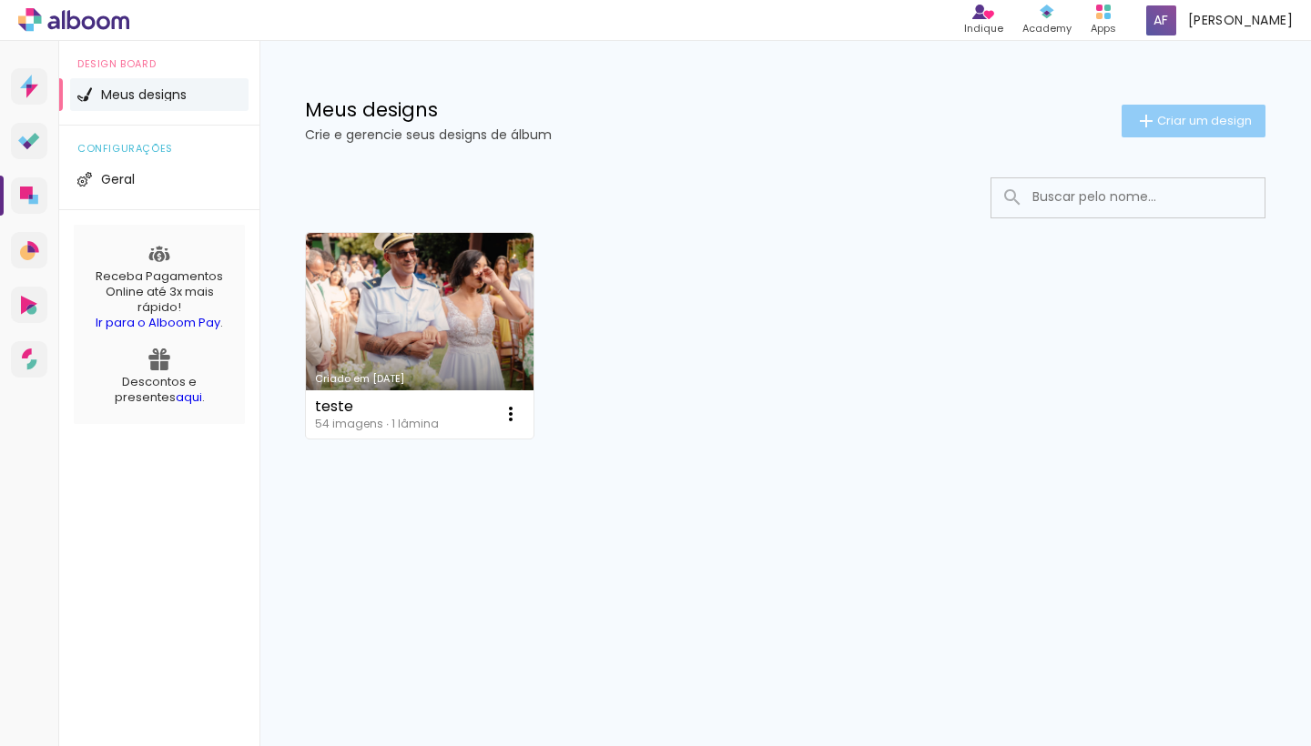
click at [1218, 120] on span "Criar um design" at bounding box center [1204, 121] width 95 height 12
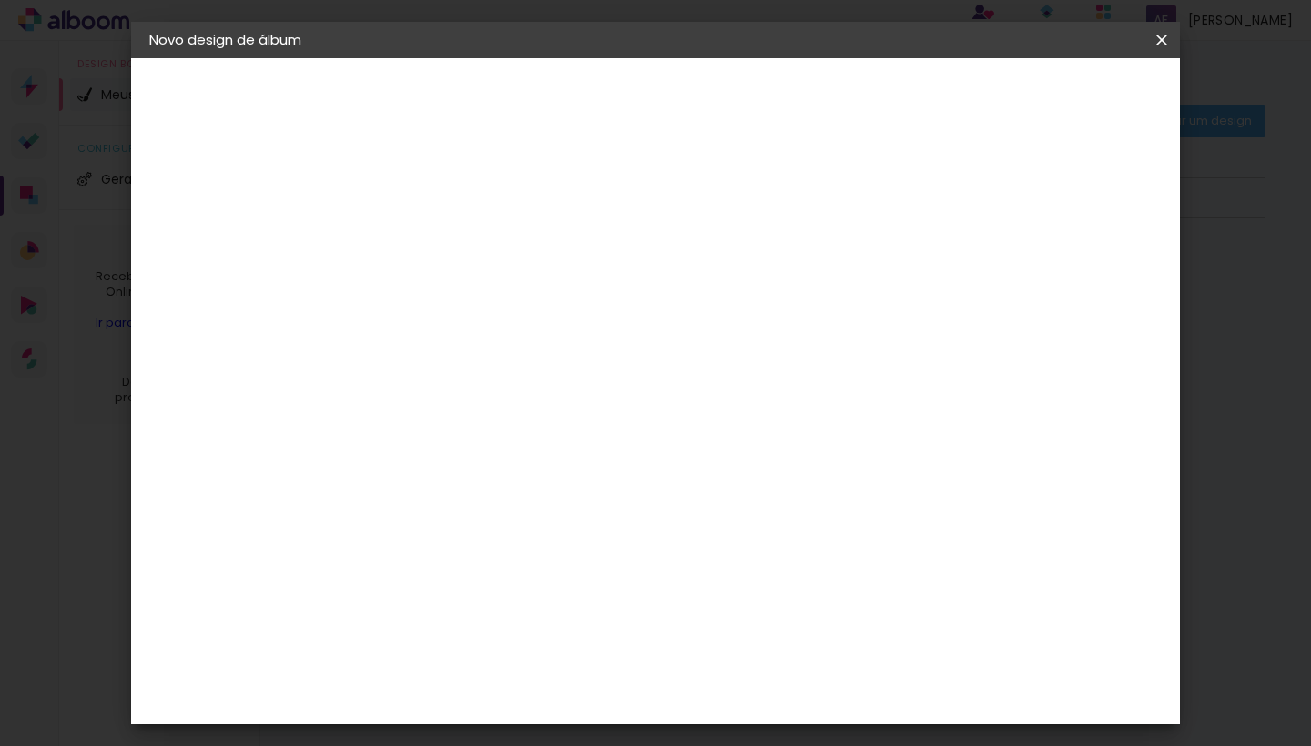
click at [447, 235] on input at bounding box center [447, 244] width 0 height 28
type input "teste"
type paper-input "teste"
click at [0, 0] on slot "Avançar" at bounding box center [0, 0] width 0 height 0
click at [472, 344] on input at bounding box center [493, 346] width 184 height 23
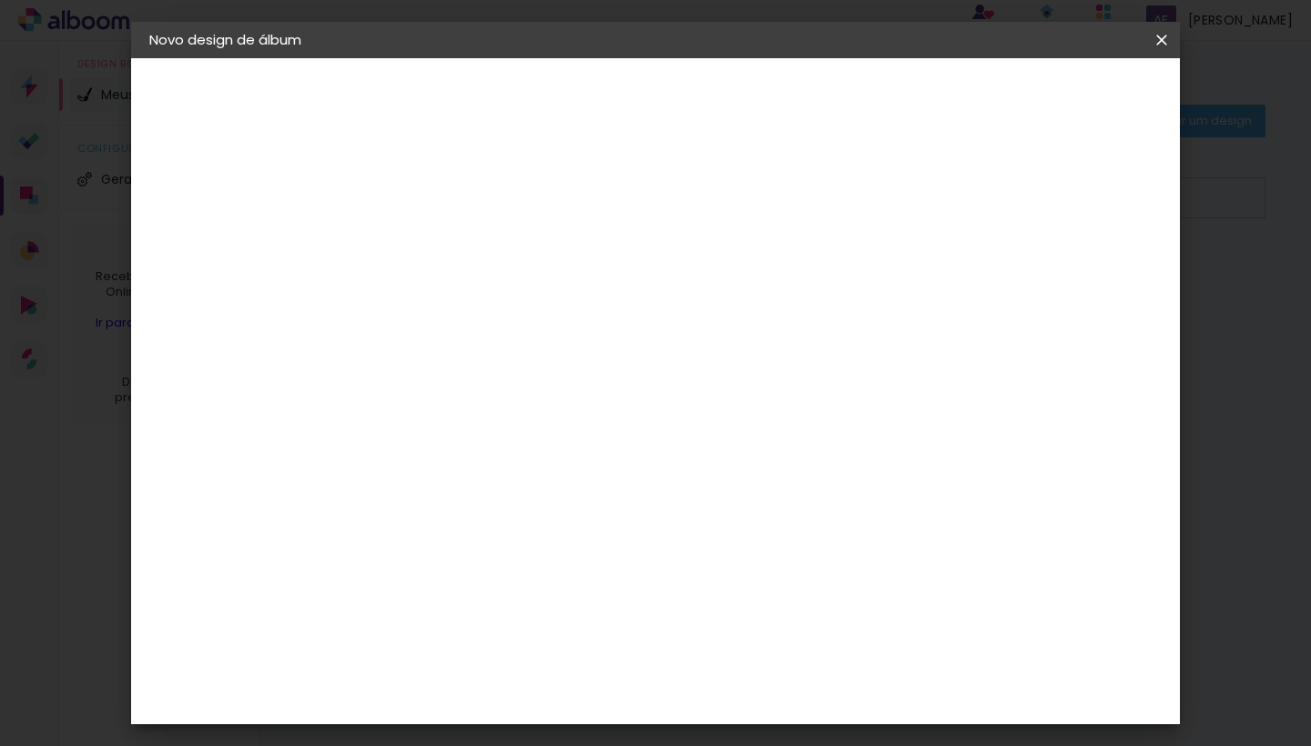
type input "qu"
type paper-input "qu"
click at [748, 487] on album-spec-supplier-section at bounding box center [571, 395] width 353 height 437
click at [1163, 46] on iron-icon at bounding box center [1162, 40] width 22 height 18
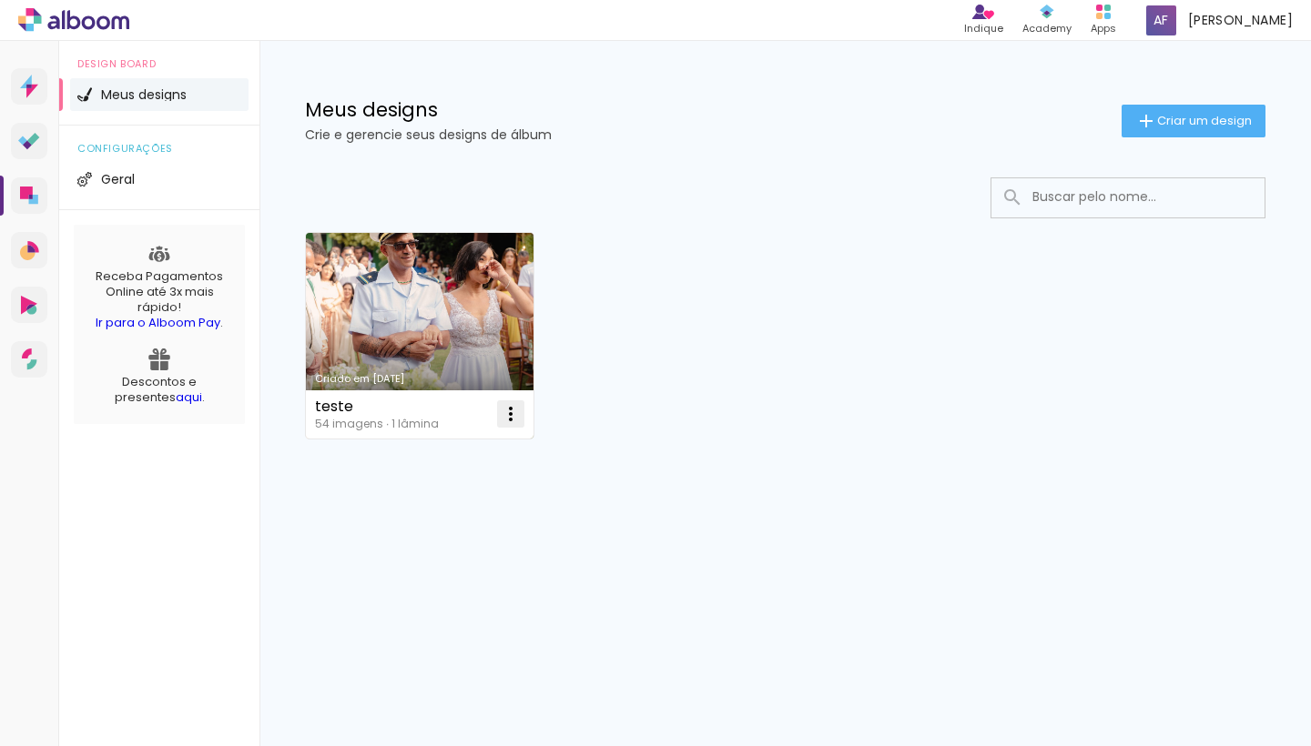
click at [511, 408] on iron-icon at bounding box center [511, 414] width 22 height 22
click at [399, 529] on span "Excluir" at bounding box center [408, 534] width 39 height 13
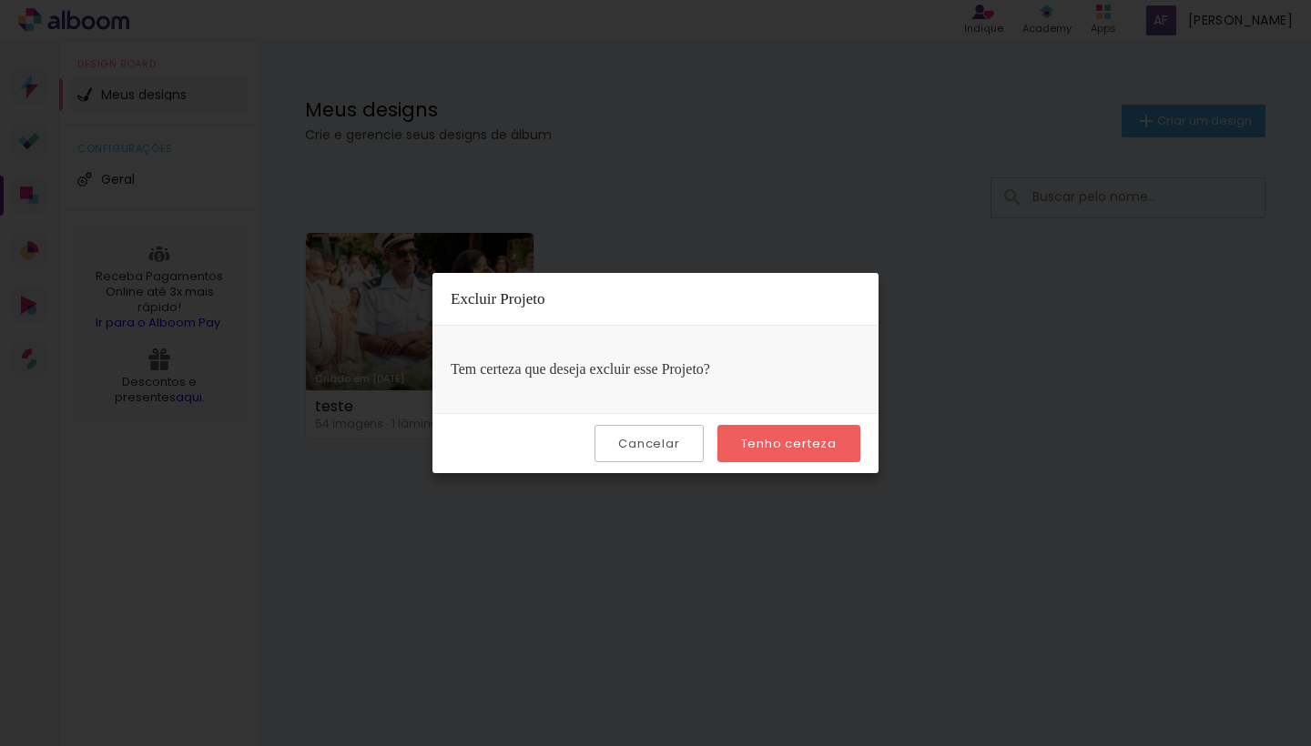
click at [0, 0] on slot "Tenho certeza" at bounding box center [0, 0] width 0 height 0
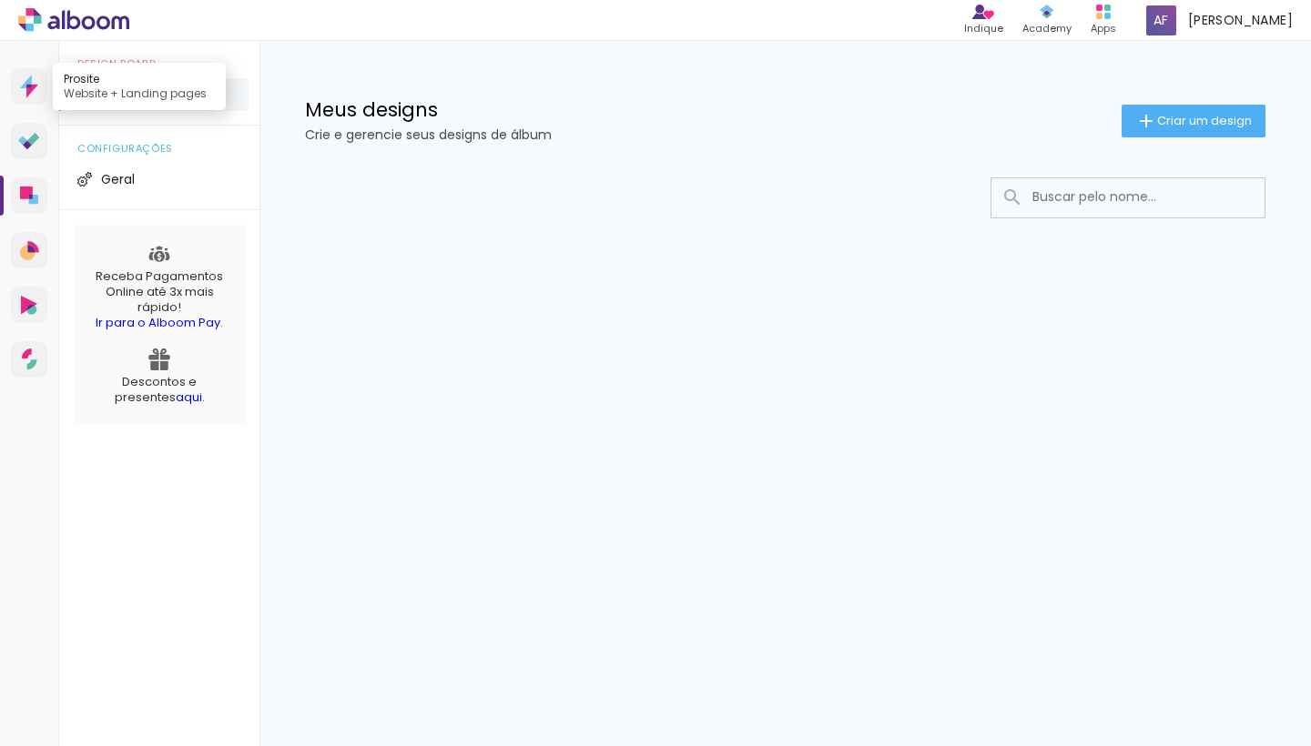
click at [35, 90] on icon at bounding box center [29, 87] width 18 height 24
